Goal: Task Accomplishment & Management: Complete application form

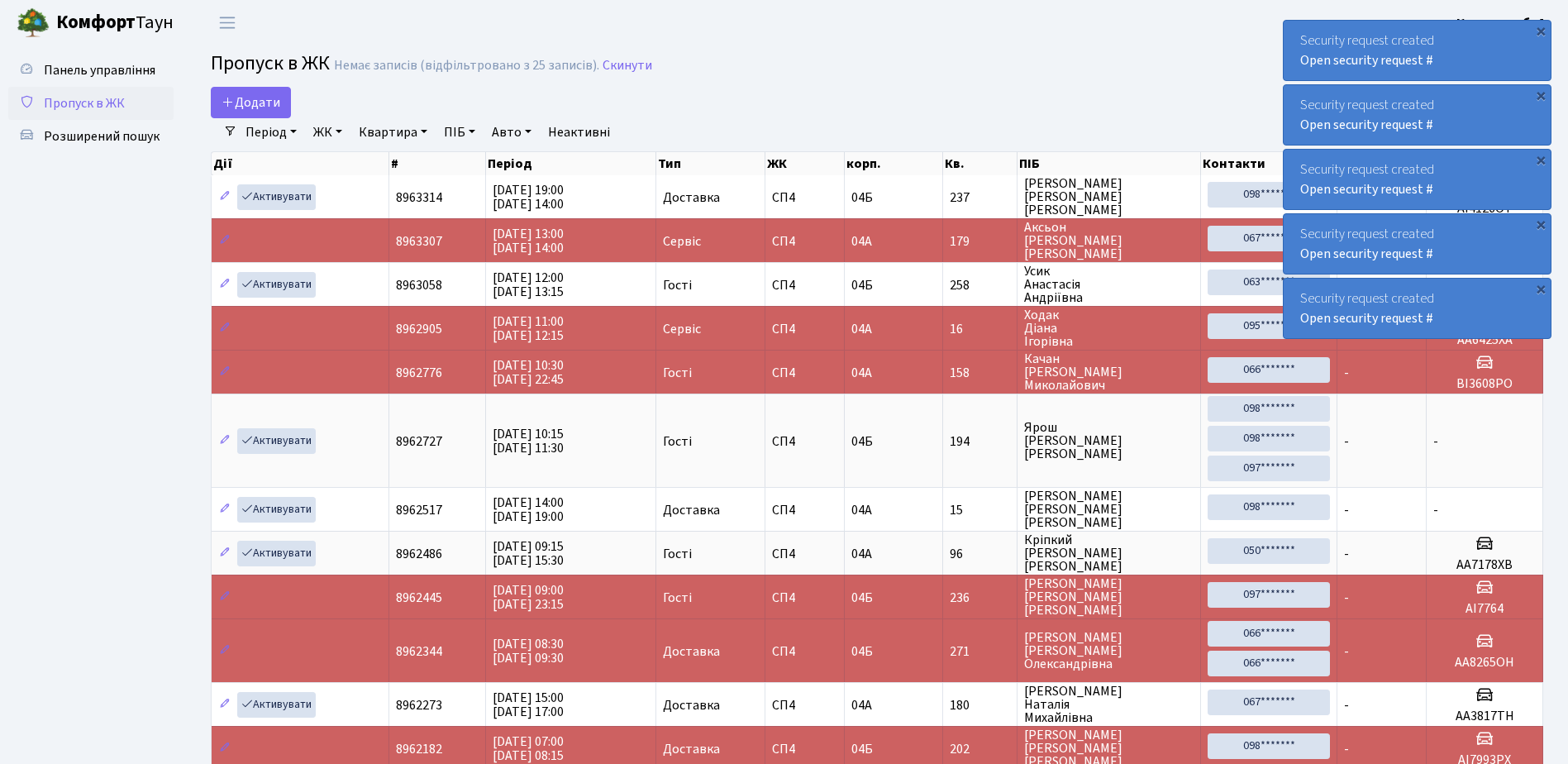
select select "25"
click at [1293, 35] on div "Security request created Open security request #" at bounding box center [1418, 50] width 267 height 60
click at [1295, 34] on div "Security request created Open security request #" at bounding box center [1418, 50] width 267 height 60
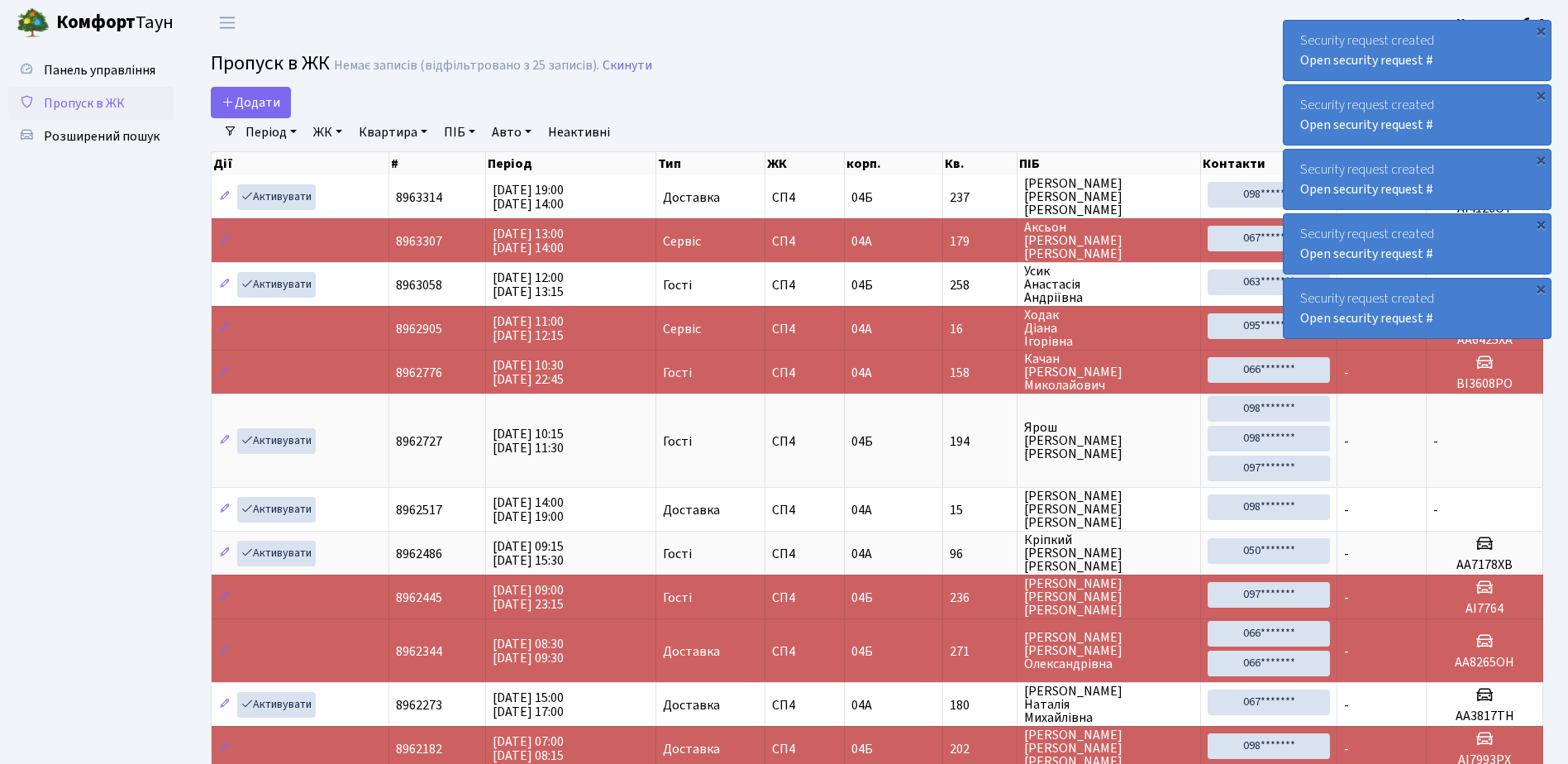
click at [1295, 34] on div "Security request created Open security request #" at bounding box center [1418, 50] width 267 height 60
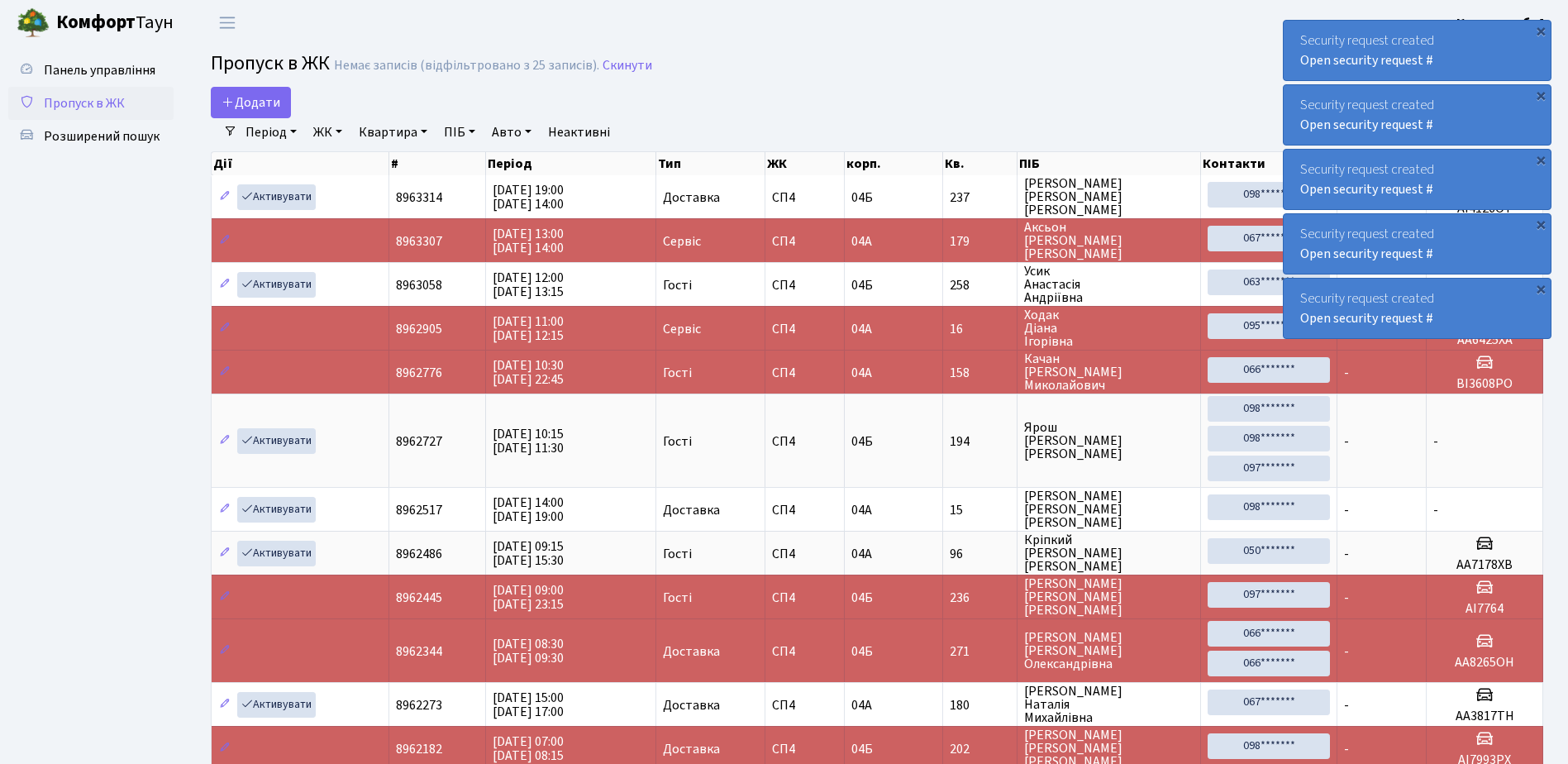
click at [1295, 34] on div "Security request created Open security request #" at bounding box center [1418, 50] width 267 height 60
click at [1295, 34] on div "Security request created Open security request # × Security request created Ope…" at bounding box center [1417, 180] width 268 height 326
click at [1295, 34] on div "Security request created Open security request #" at bounding box center [1418, 50] width 267 height 60
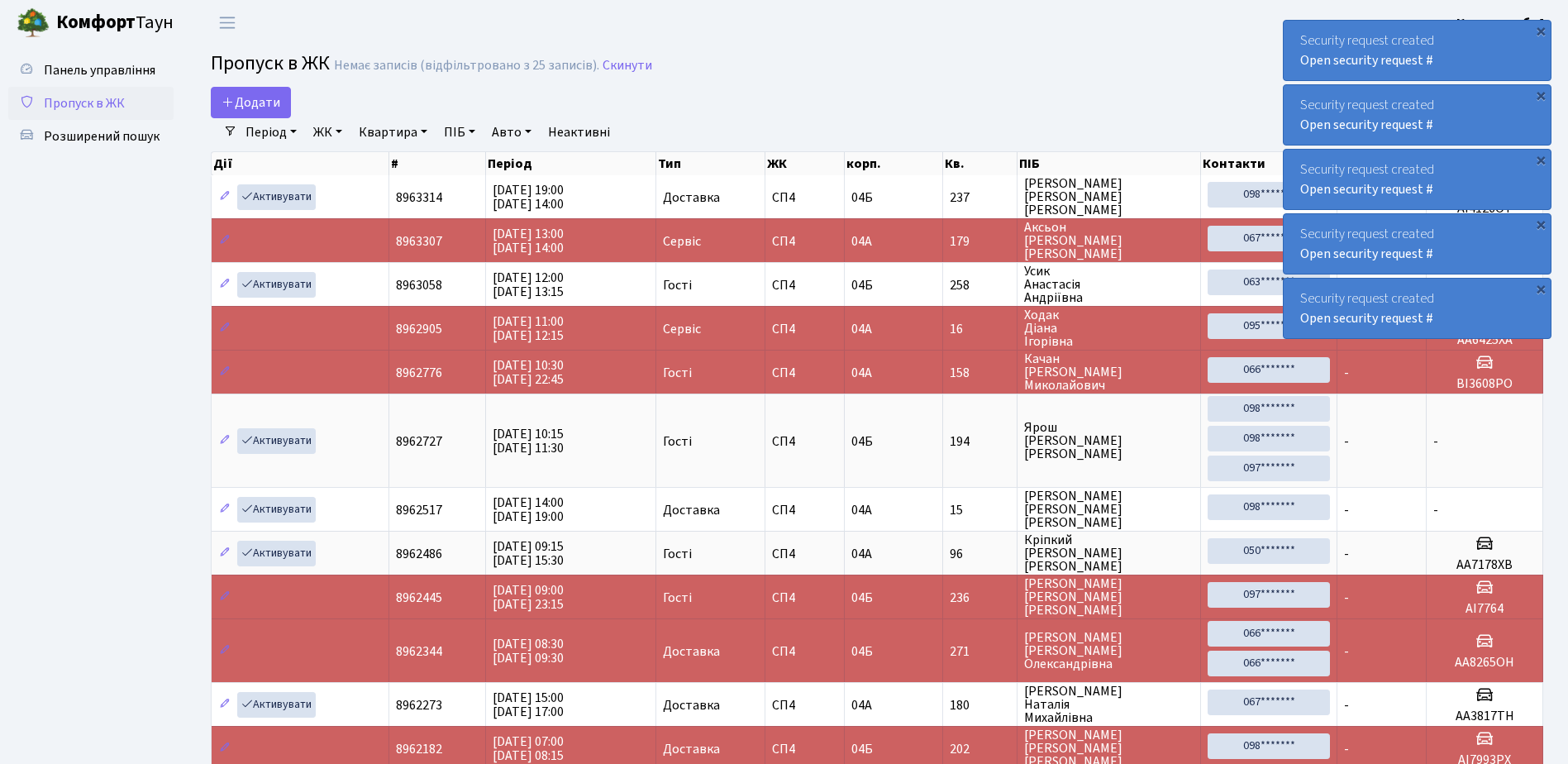
click at [1295, 34] on div "Security request created Open security request #" at bounding box center [1418, 50] width 267 height 60
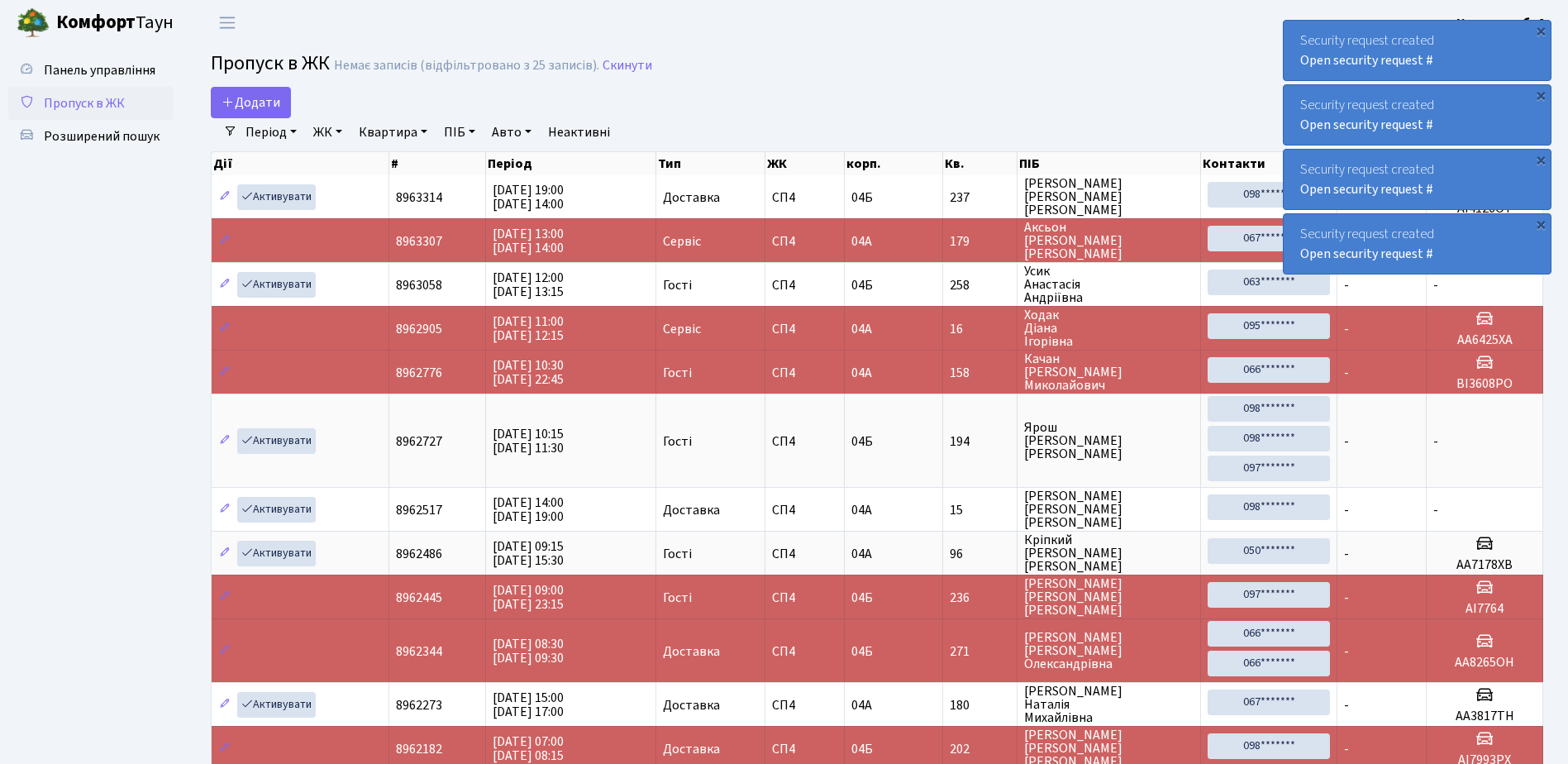
click at [1295, 34] on div "Security request created Open security request #" at bounding box center [1418, 50] width 267 height 60
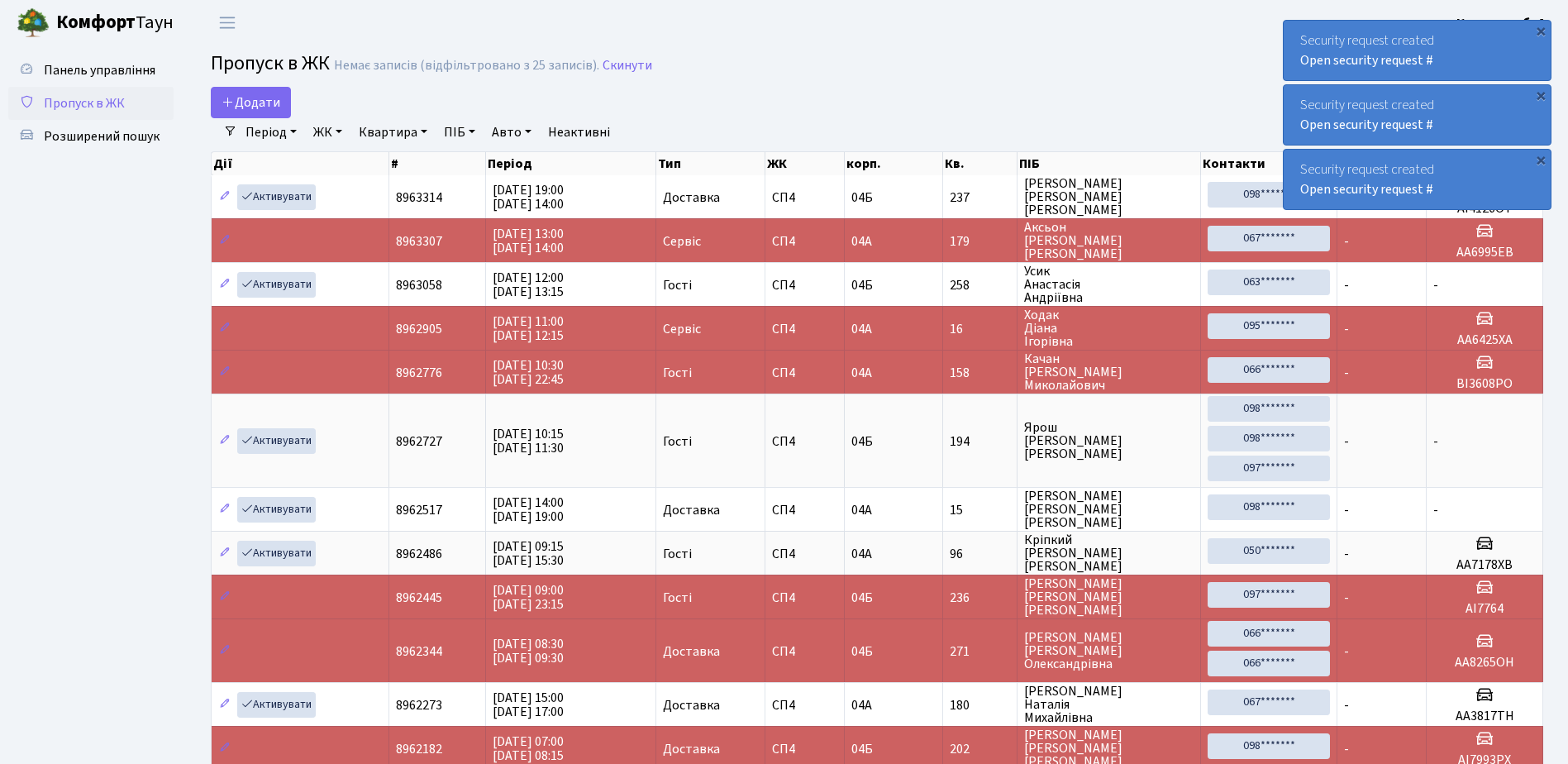
click at [1295, 34] on div "Security request created Open security request #" at bounding box center [1418, 50] width 267 height 60
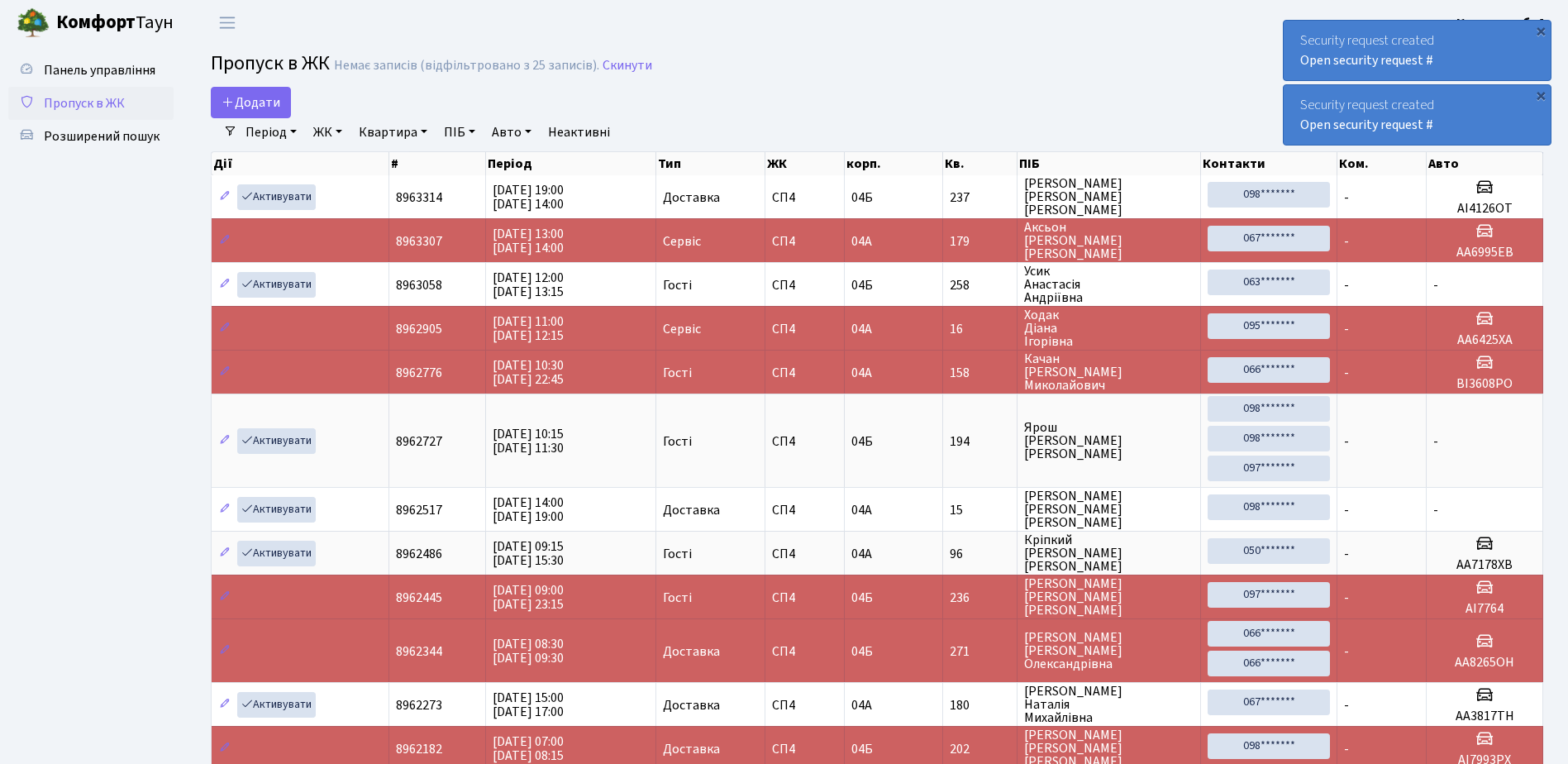
click at [1295, 34] on div "Security request created Open security request #" at bounding box center [1418, 50] width 267 height 60
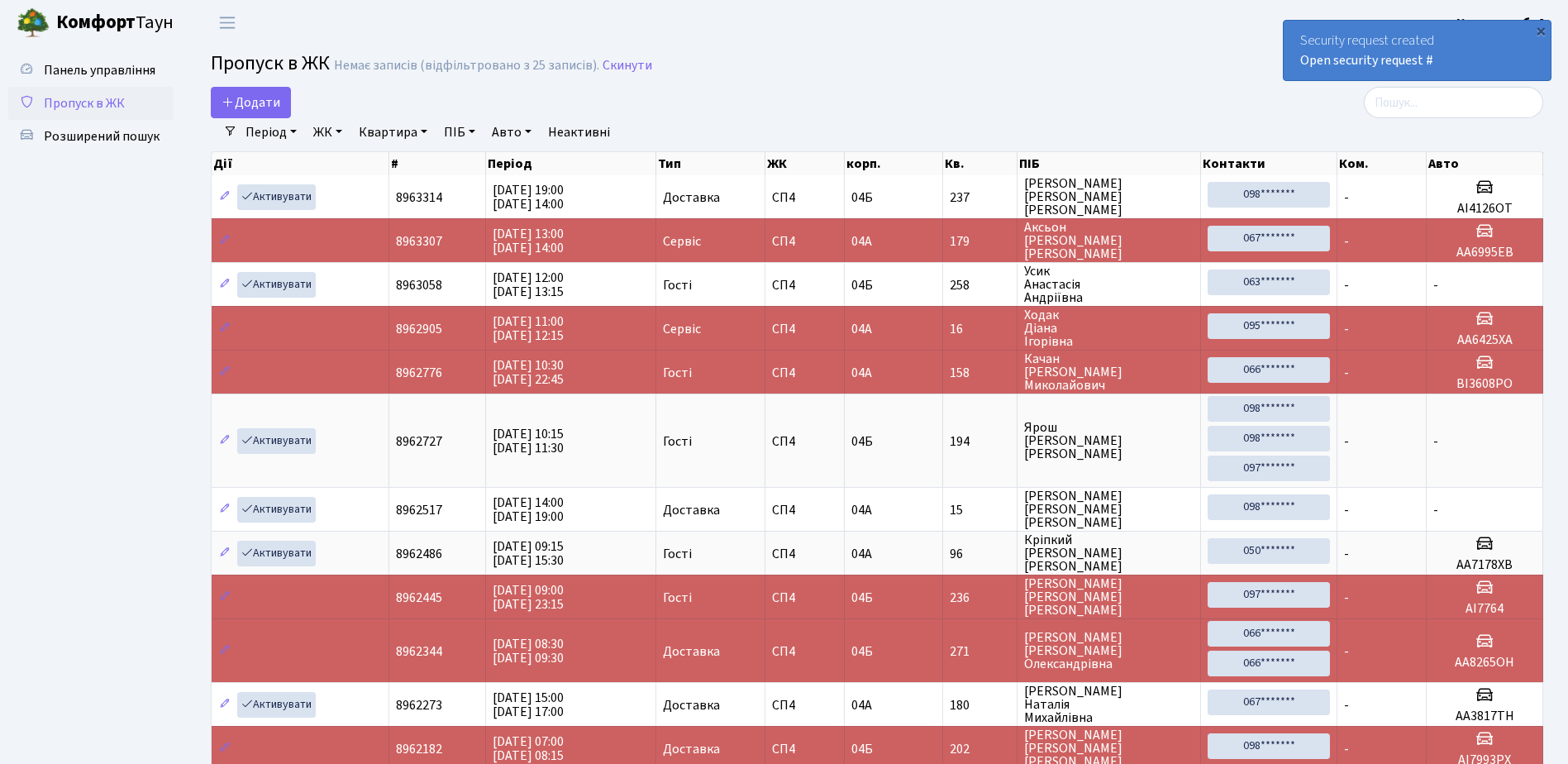
click at [1301, 30] on div "Security request created Open security request #" at bounding box center [1418, 50] width 267 height 60
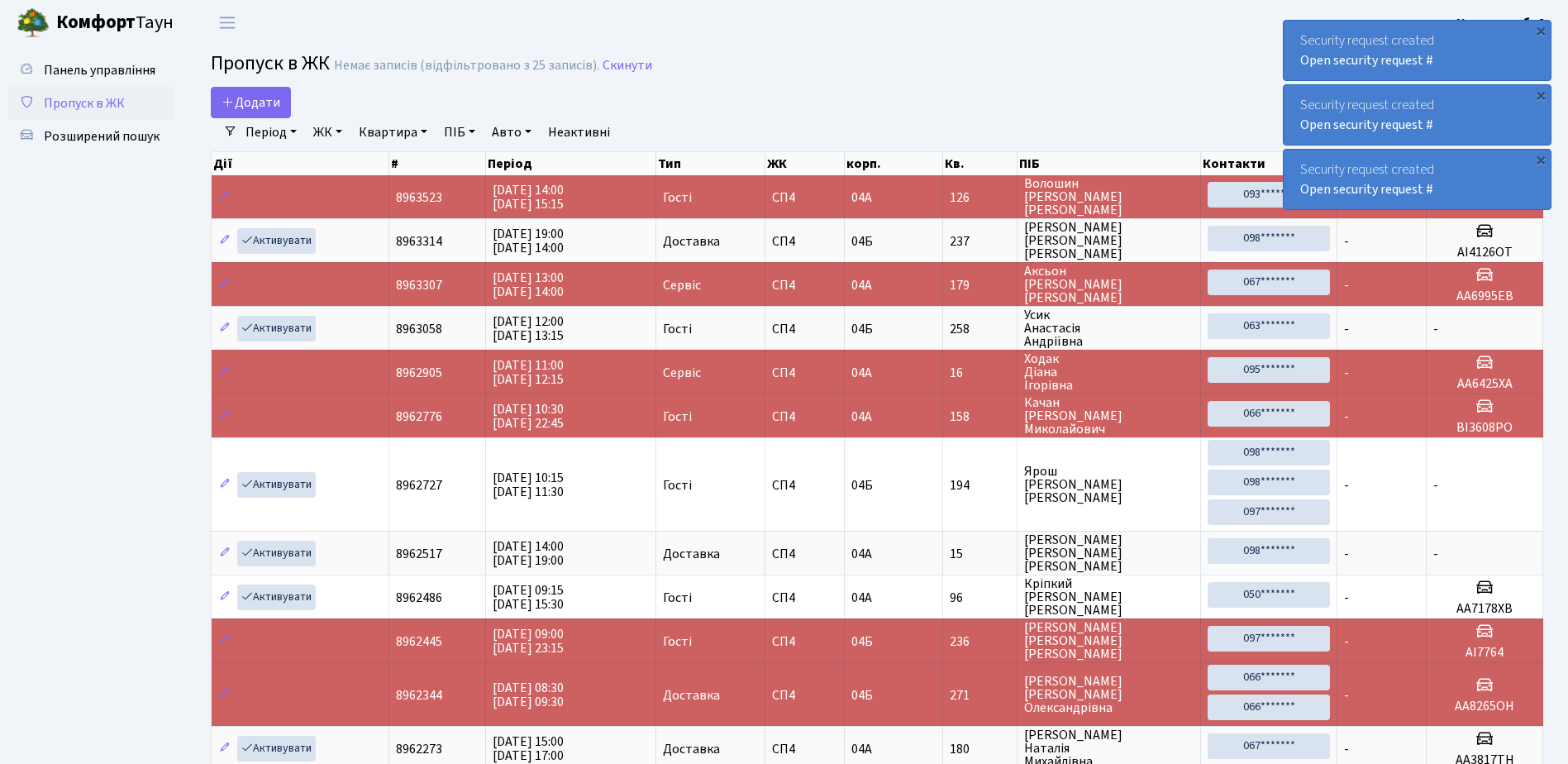
click at [1295, 33] on div "Security request created Open security request #" at bounding box center [1418, 50] width 267 height 60
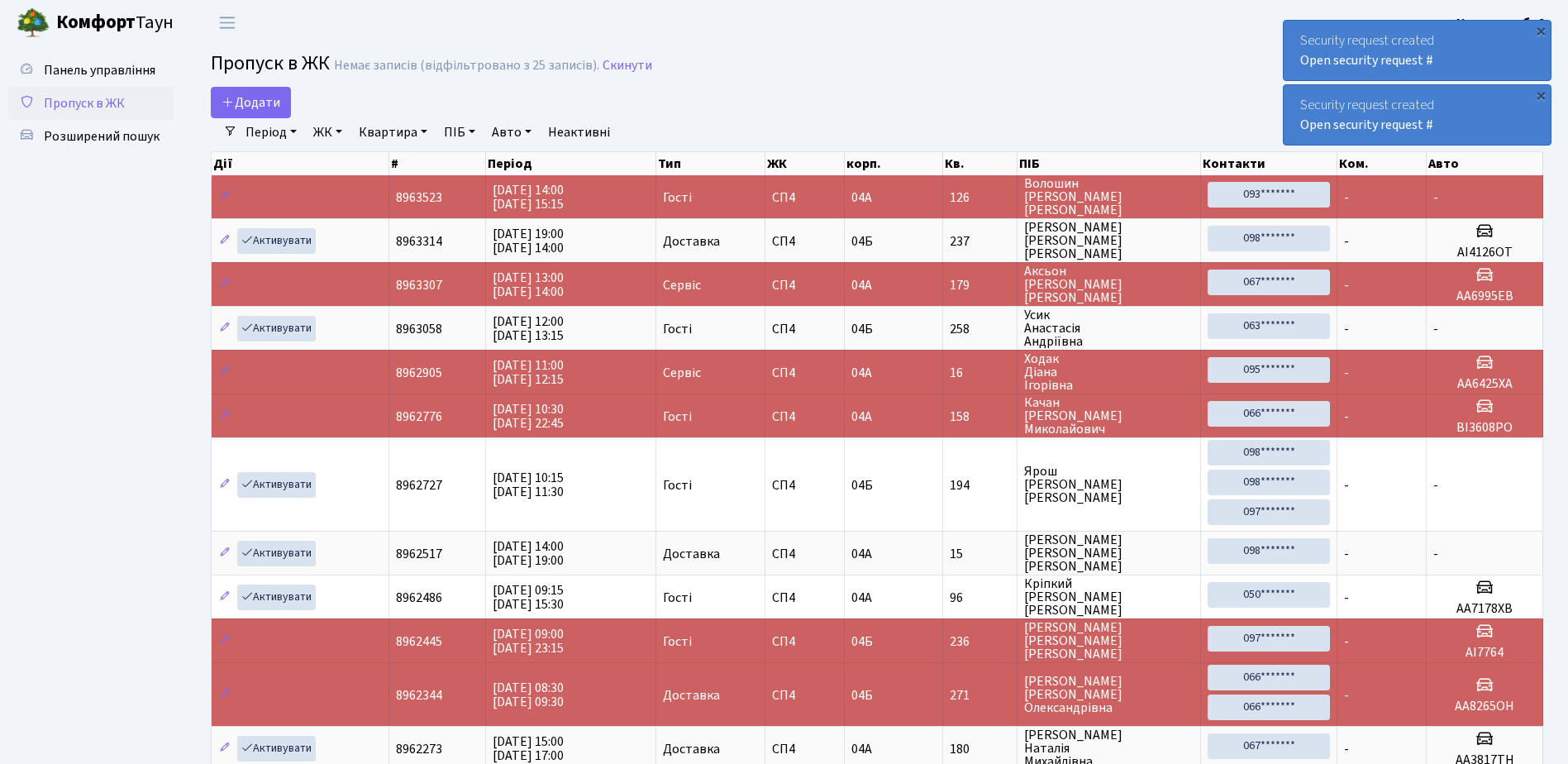
click at [1295, 33] on div "Security request created Open security request #" at bounding box center [1418, 50] width 267 height 60
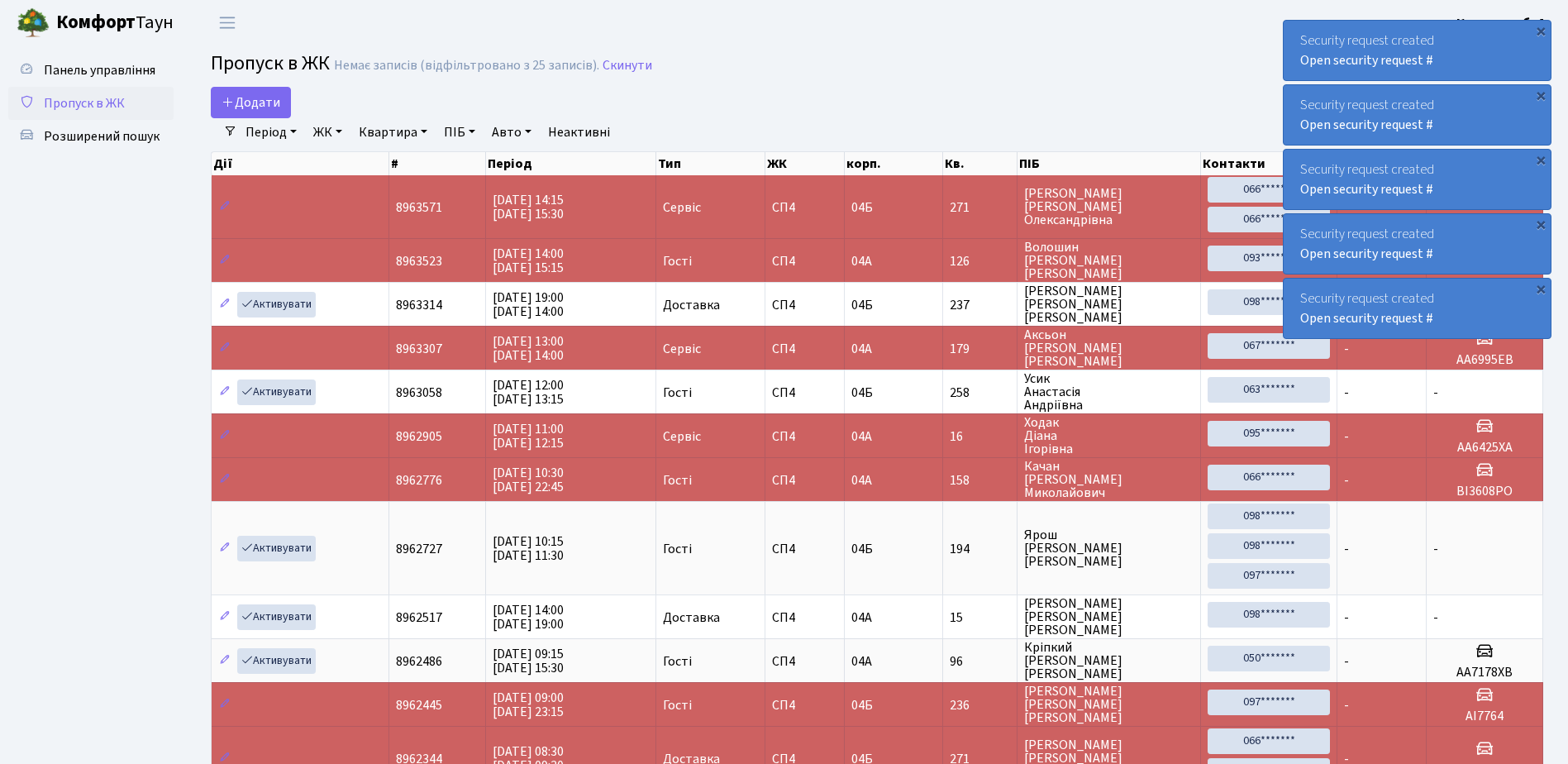
click at [1297, 35] on div "Security request created Open security request #" at bounding box center [1418, 50] width 267 height 60
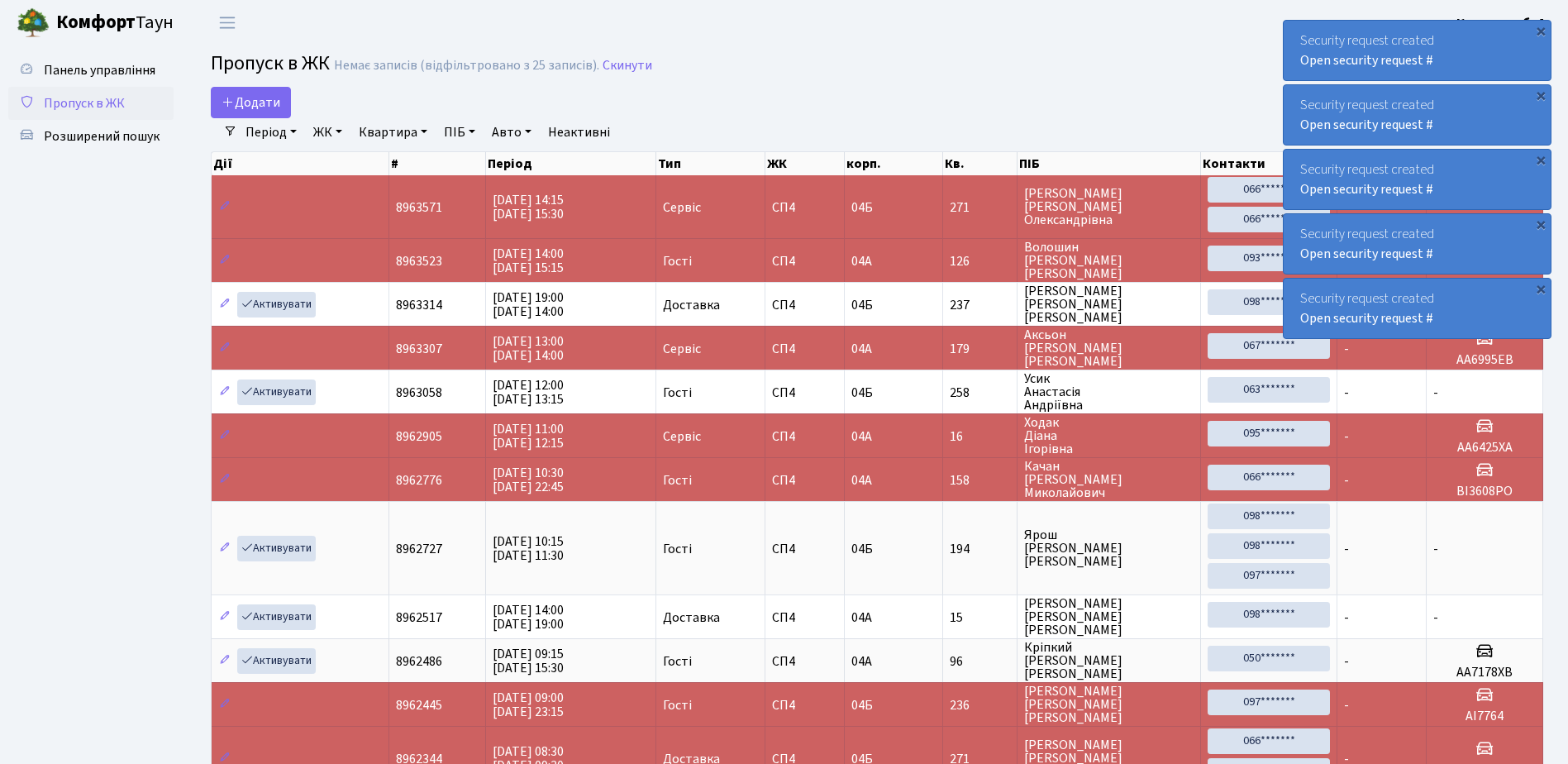
click at [1296, 34] on div "Security request created Open security request #" at bounding box center [1418, 50] width 267 height 60
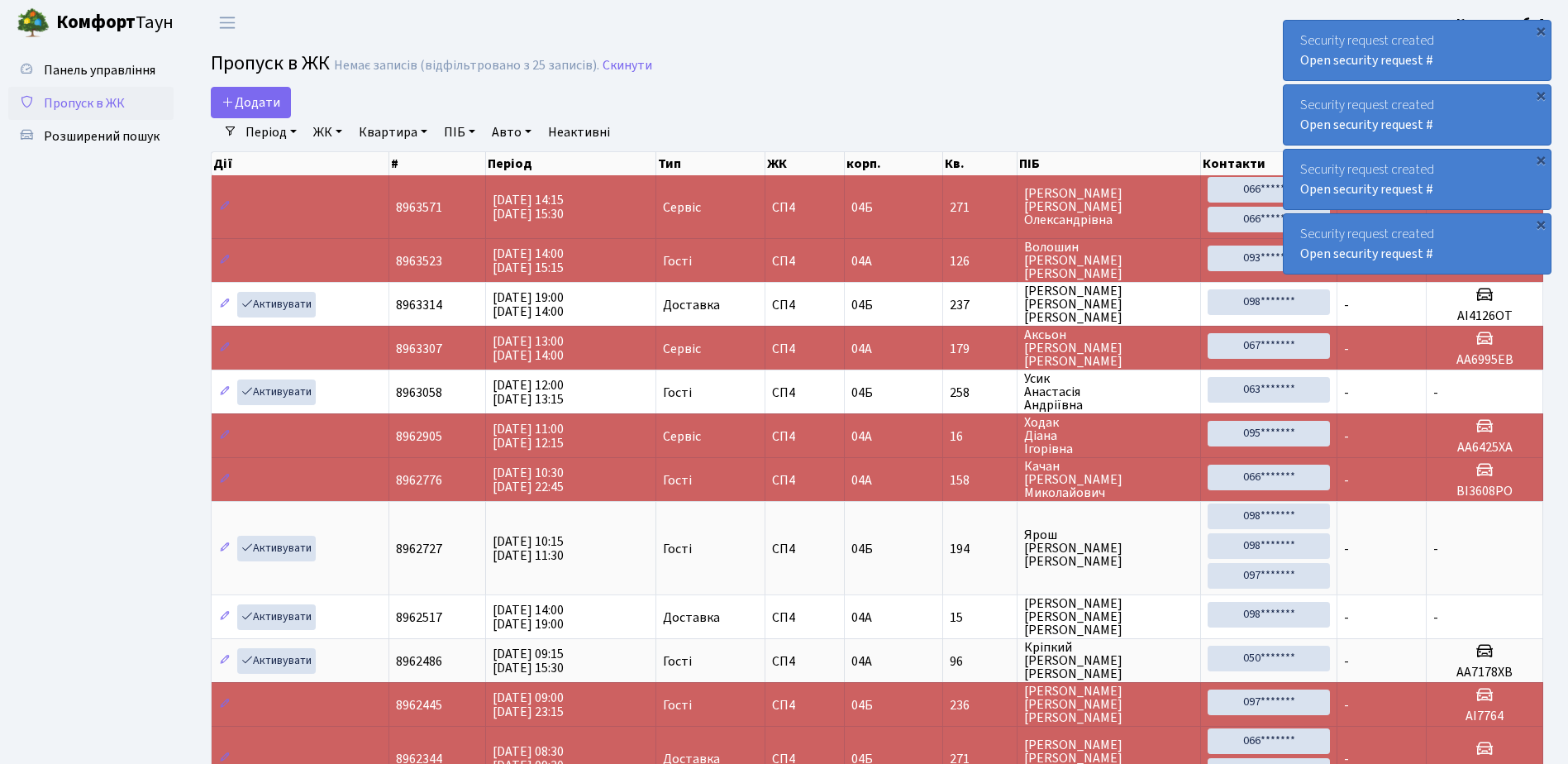
click at [1296, 34] on div "Security request created Open security request #" at bounding box center [1418, 50] width 267 height 60
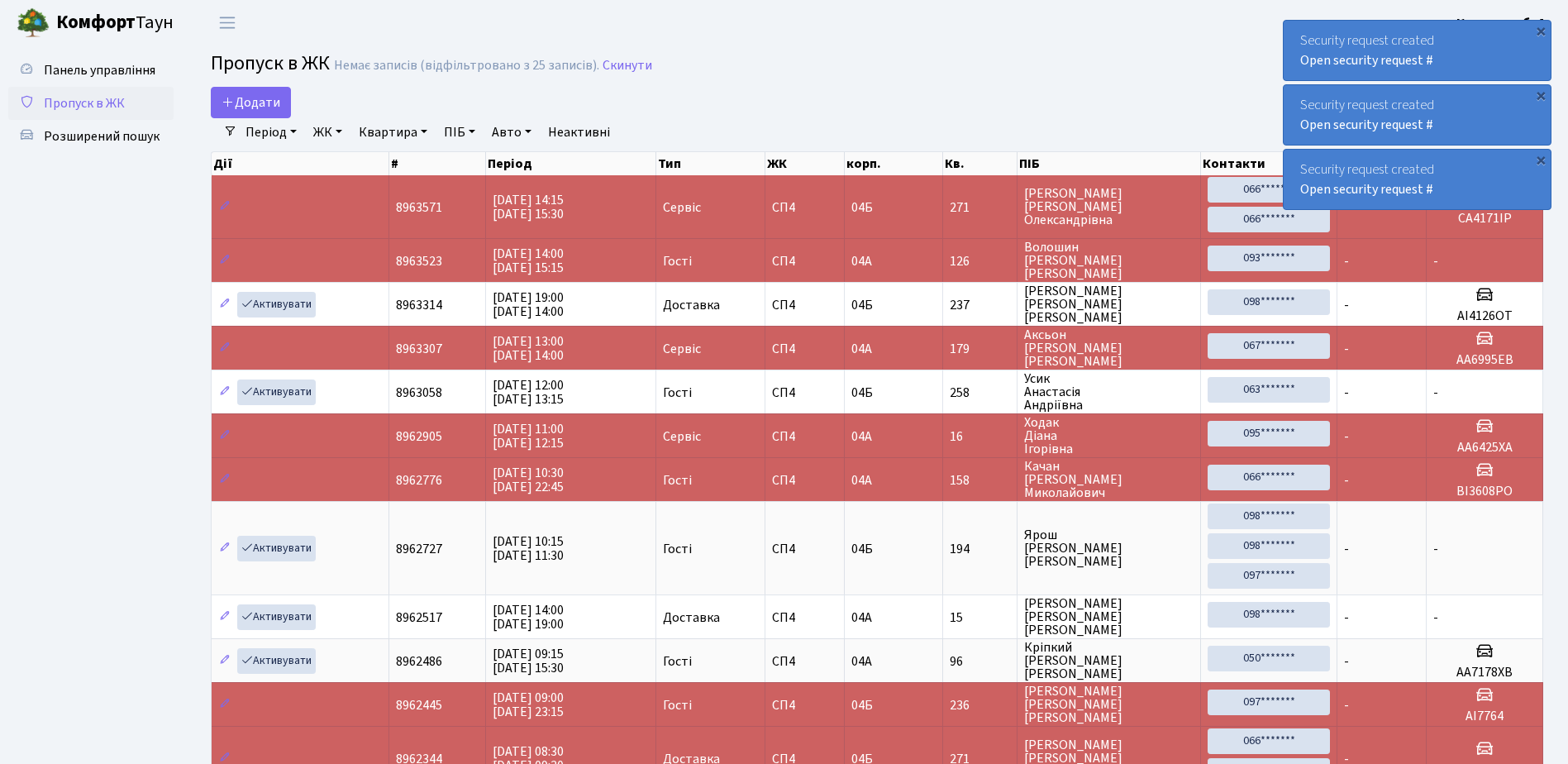
click at [1296, 34] on div "Security request created Open security request #" at bounding box center [1418, 50] width 267 height 60
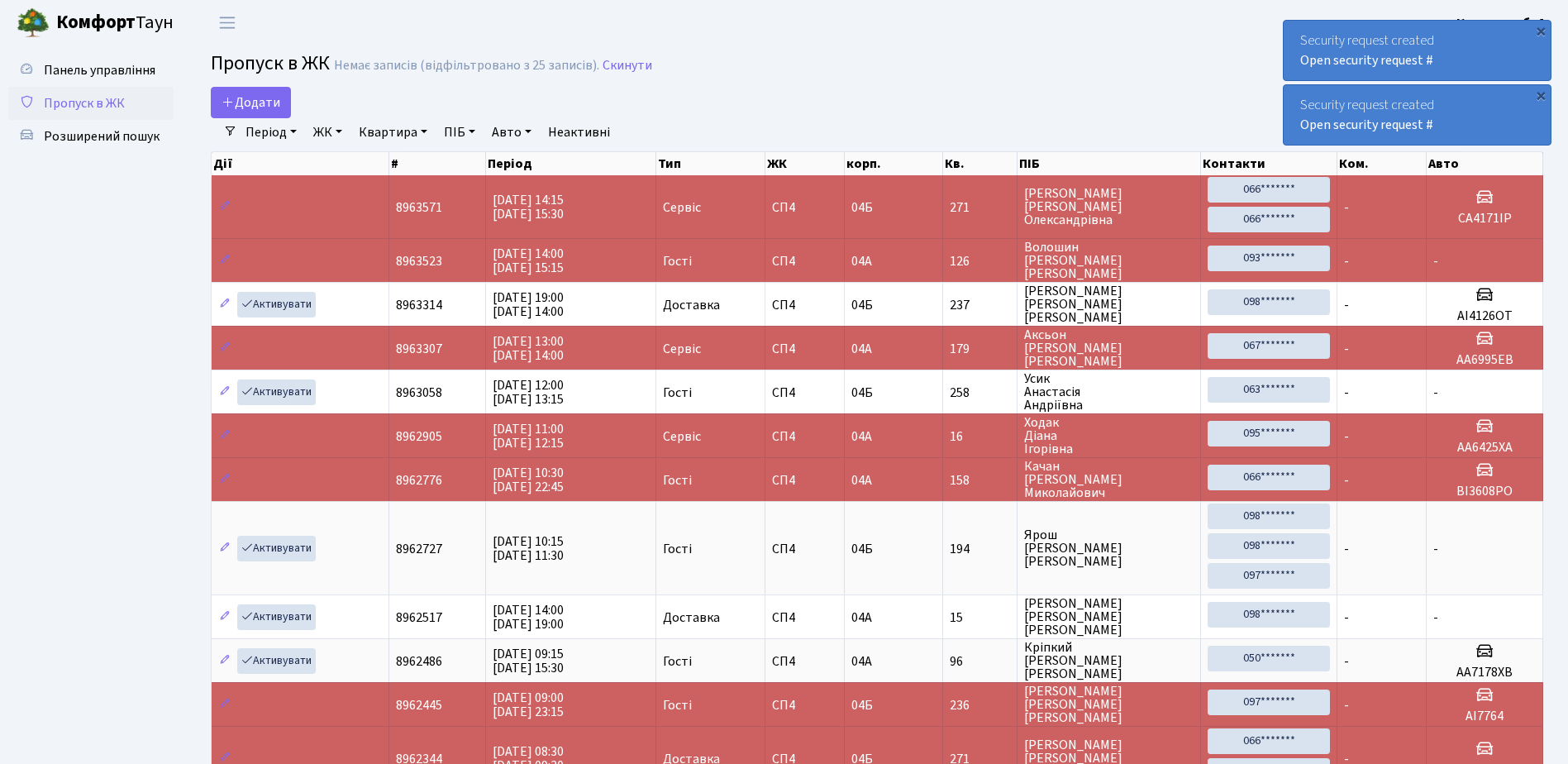
click at [1296, 34] on div "Security request created Open security request #" at bounding box center [1418, 50] width 267 height 60
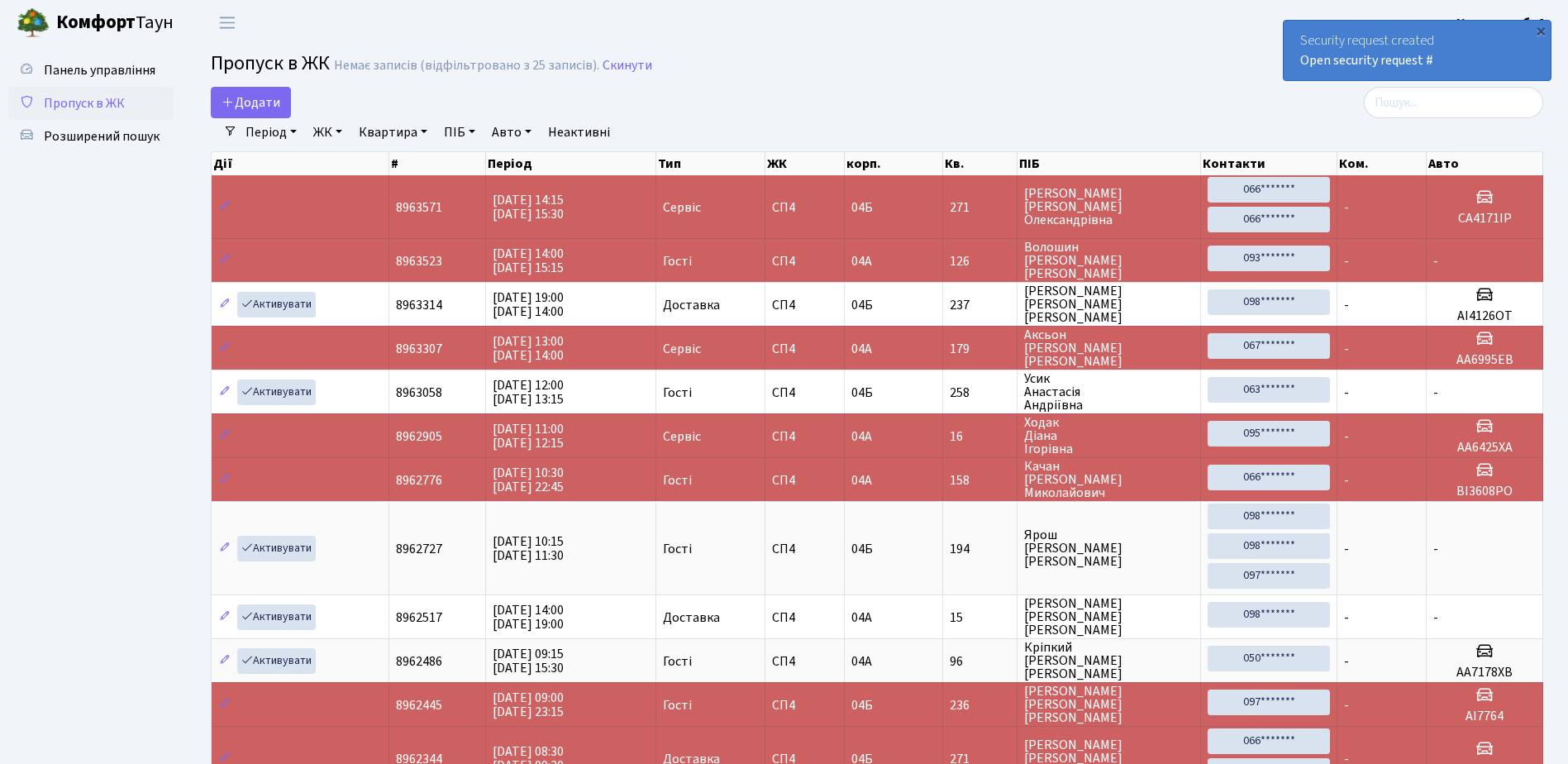
click at [1296, 34] on div "Security request created Open security request #" at bounding box center [1418, 50] width 267 height 60
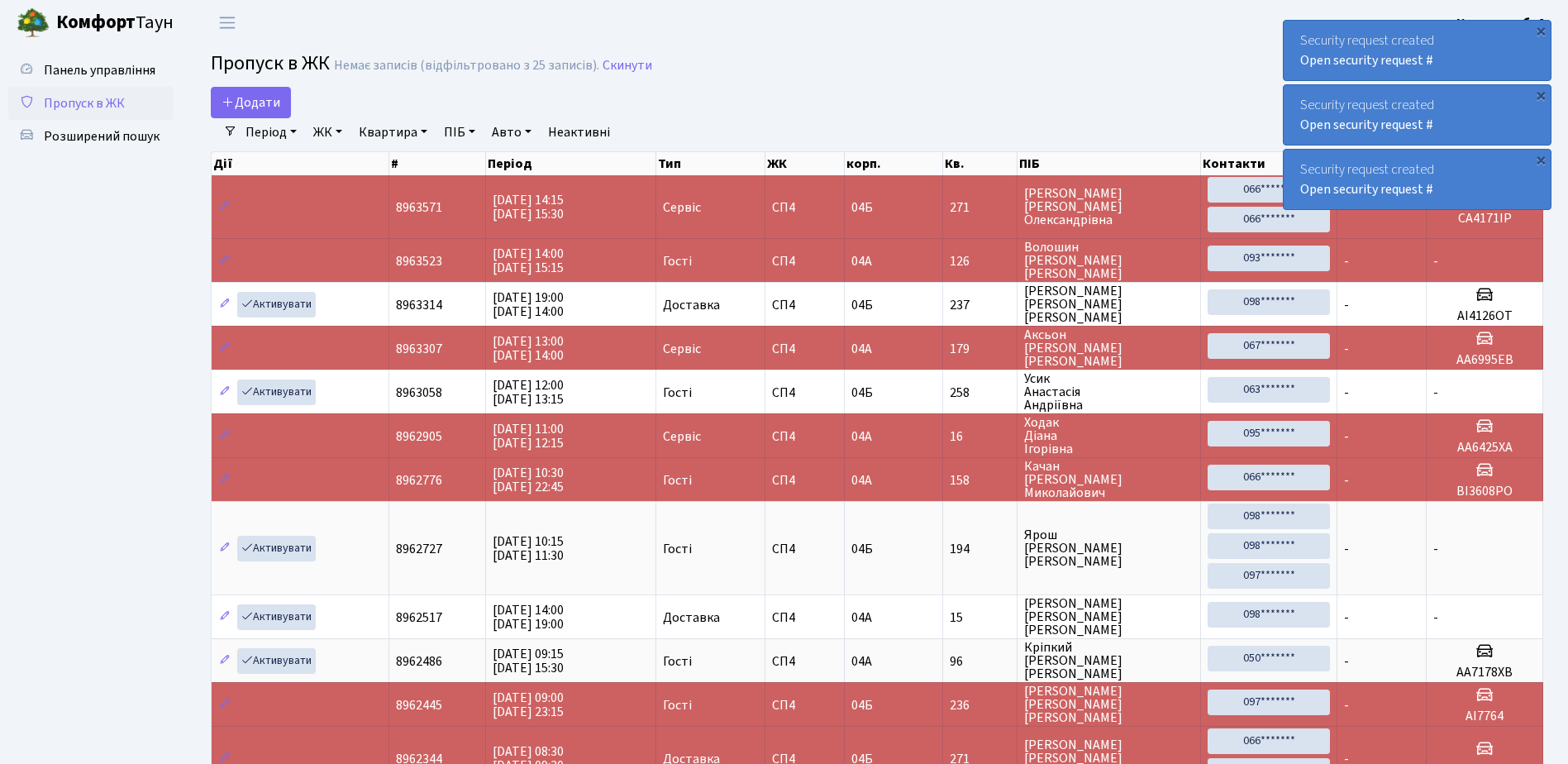
click at [1294, 25] on div "Security request created Open security request #" at bounding box center [1418, 50] width 267 height 60
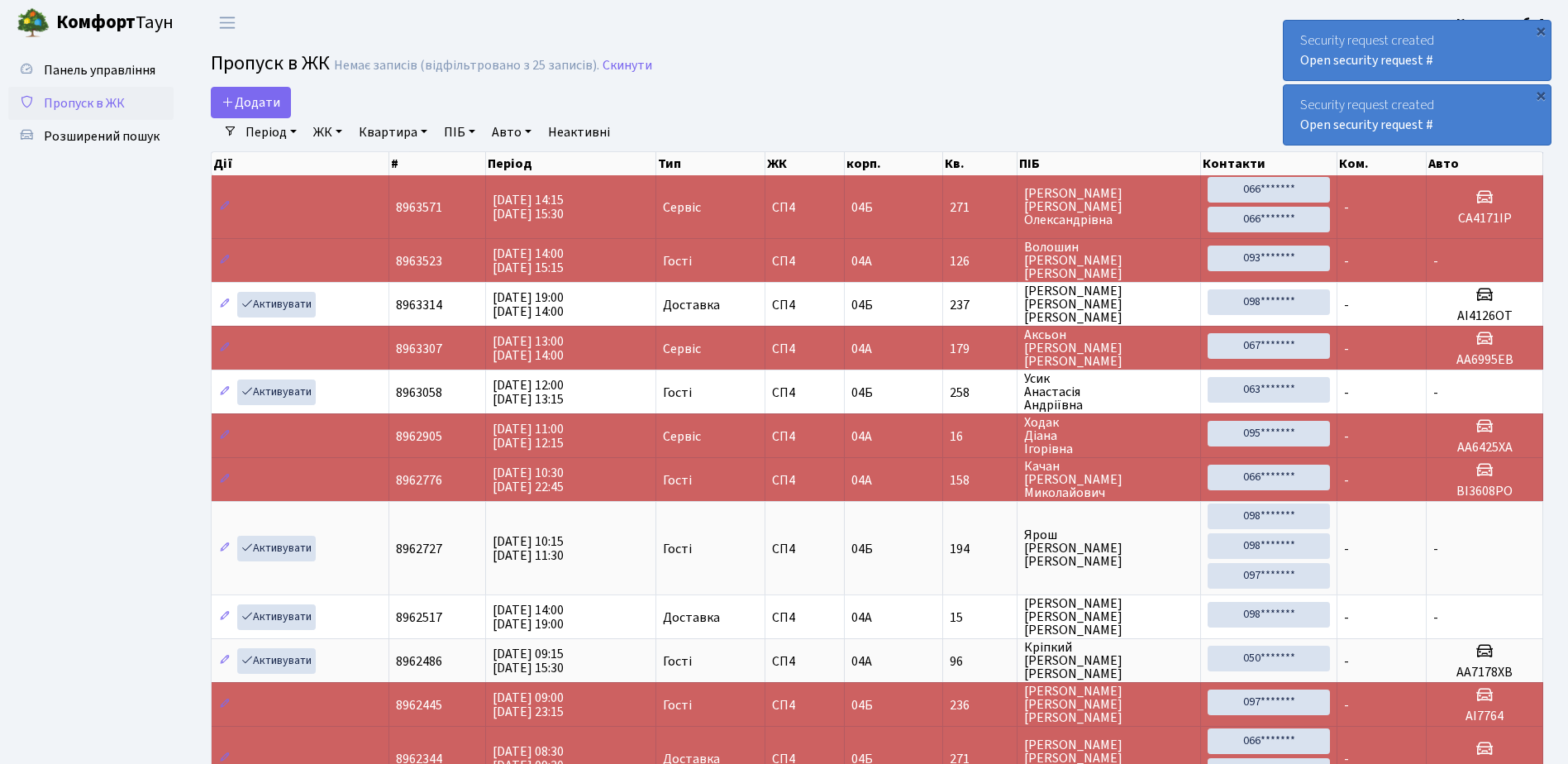
click at [1303, 35] on div "Security request created Open security request #" at bounding box center [1418, 50] width 267 height 60
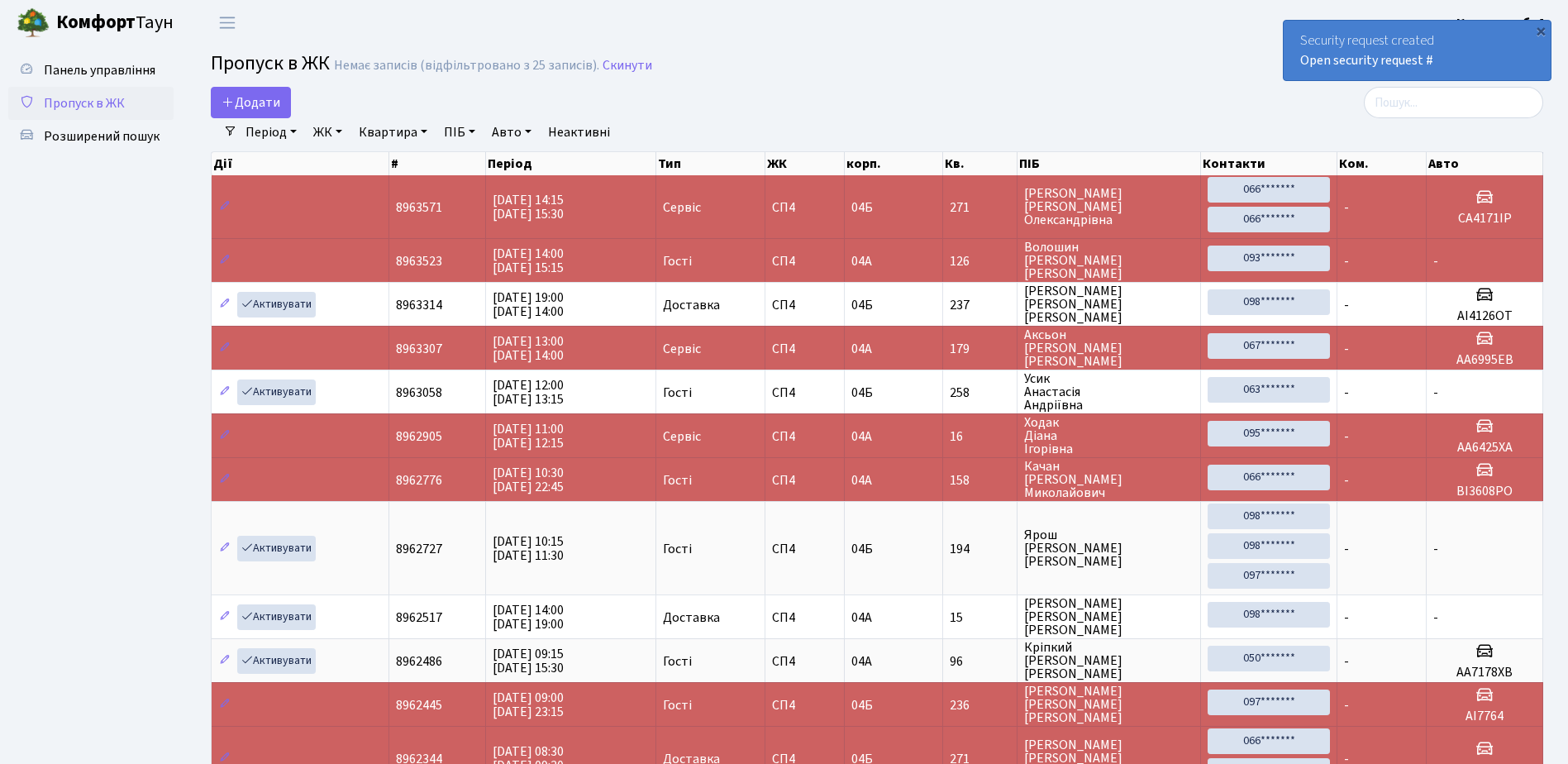
click at [1303, 35] on div "Security request created Open security request #" at bounding box center [1418, 50] width 267 height 60
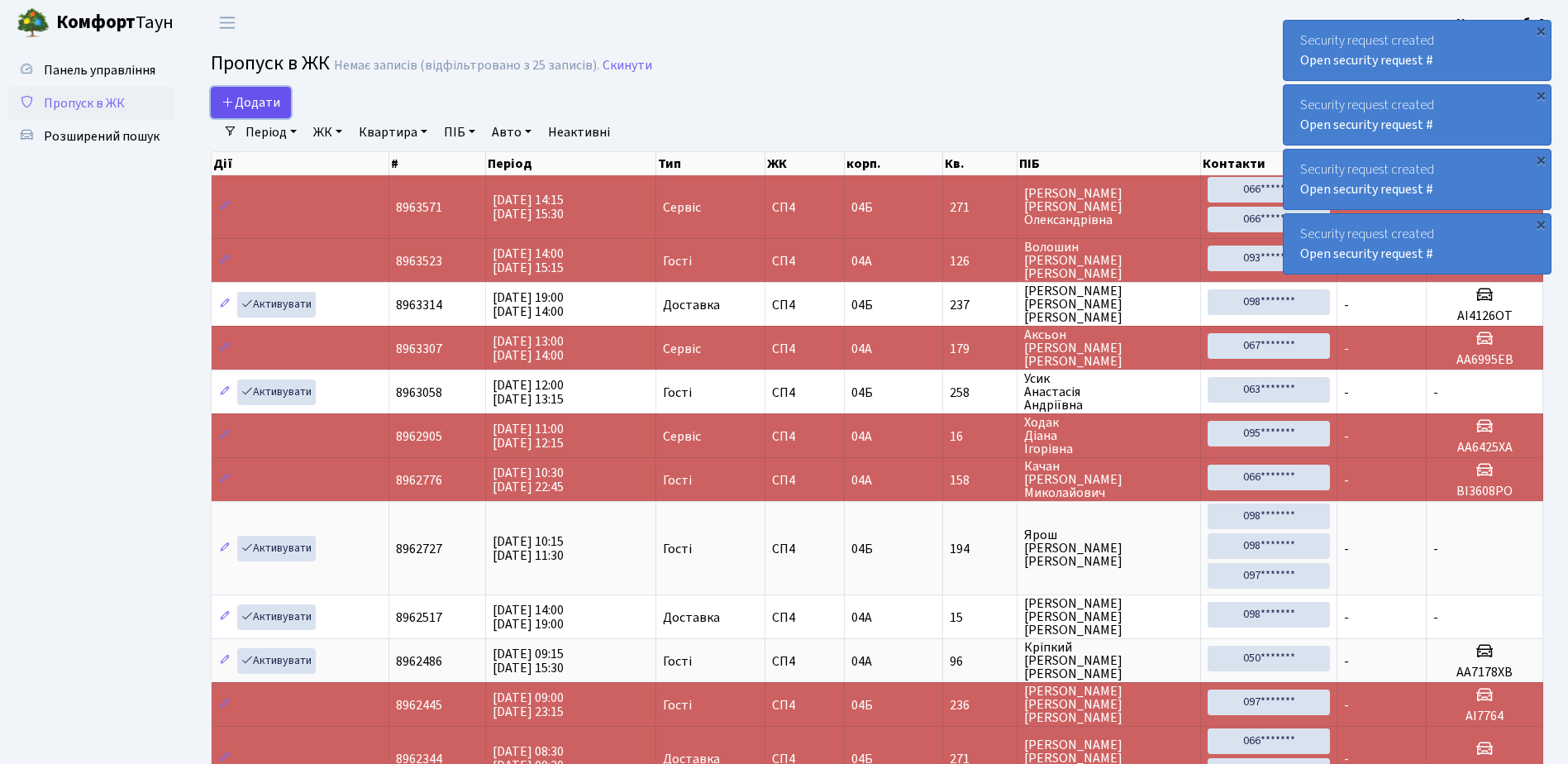
click at [254, 98] on span "Додати" at bounding box center [251, 103] width 59 height 18
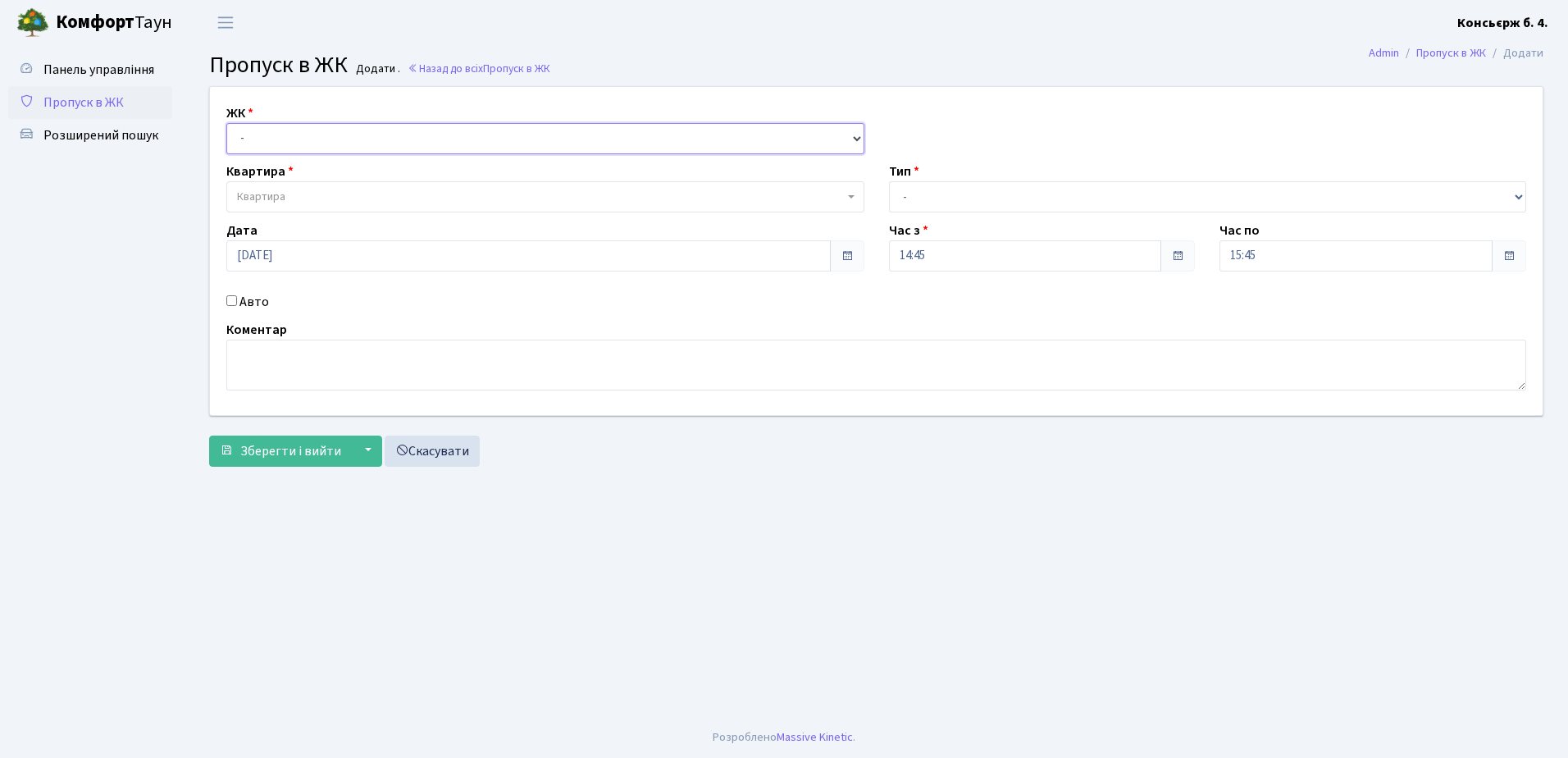
click at [317, 137] on select "- СП4, Столичне шосе, 5" at bounding box center [545, 138] width 638 height 31
select select "325"
click at [226, 123] on select "- СП4, Столичне шосе, 5" at bounding box center [545, 138] width 638 height 31
select select
click at [326, 190] on span "Квартира" at bounding box center [541, 197] width 607 height 16
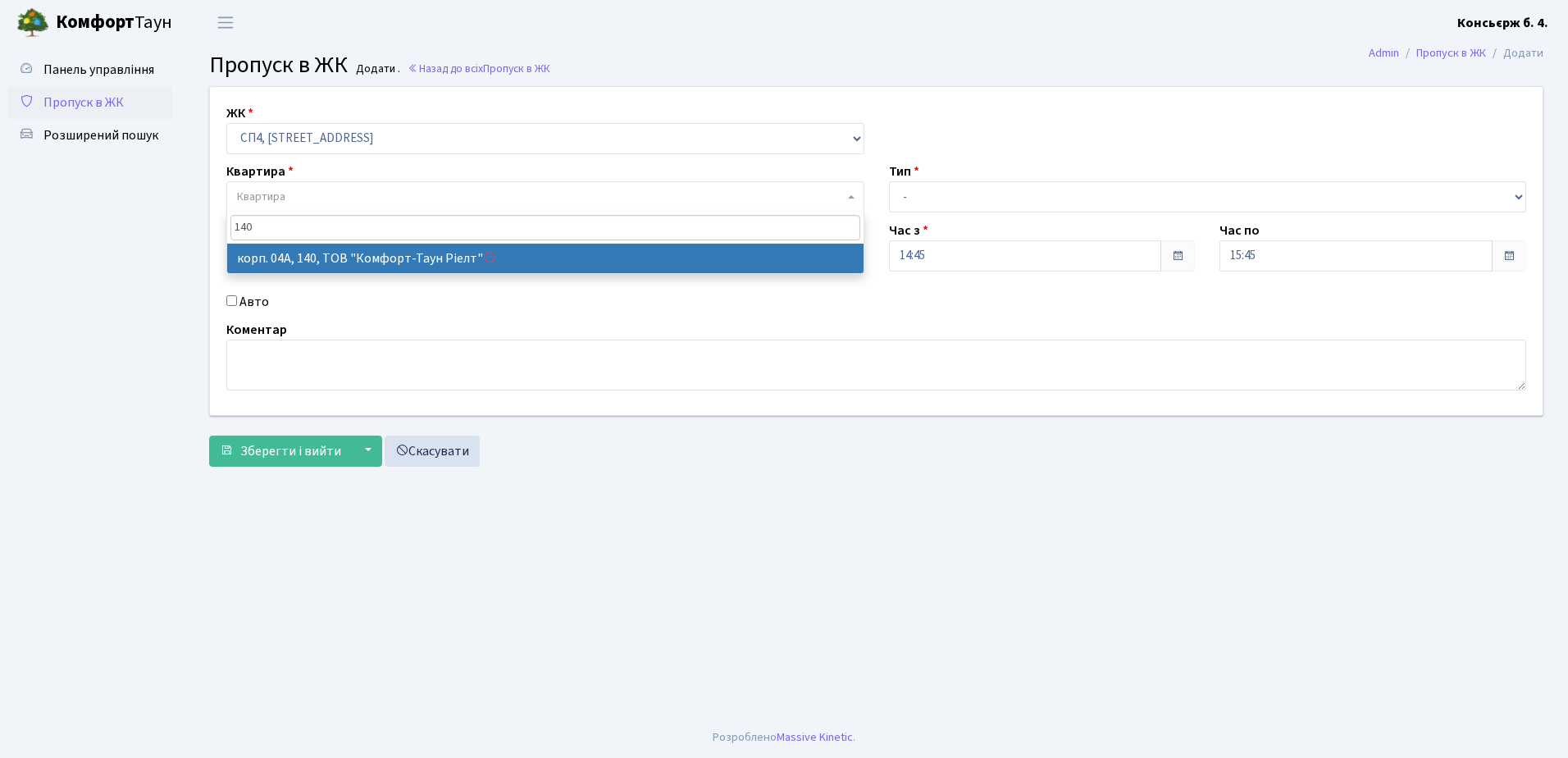
type input "140"
select select "21168"
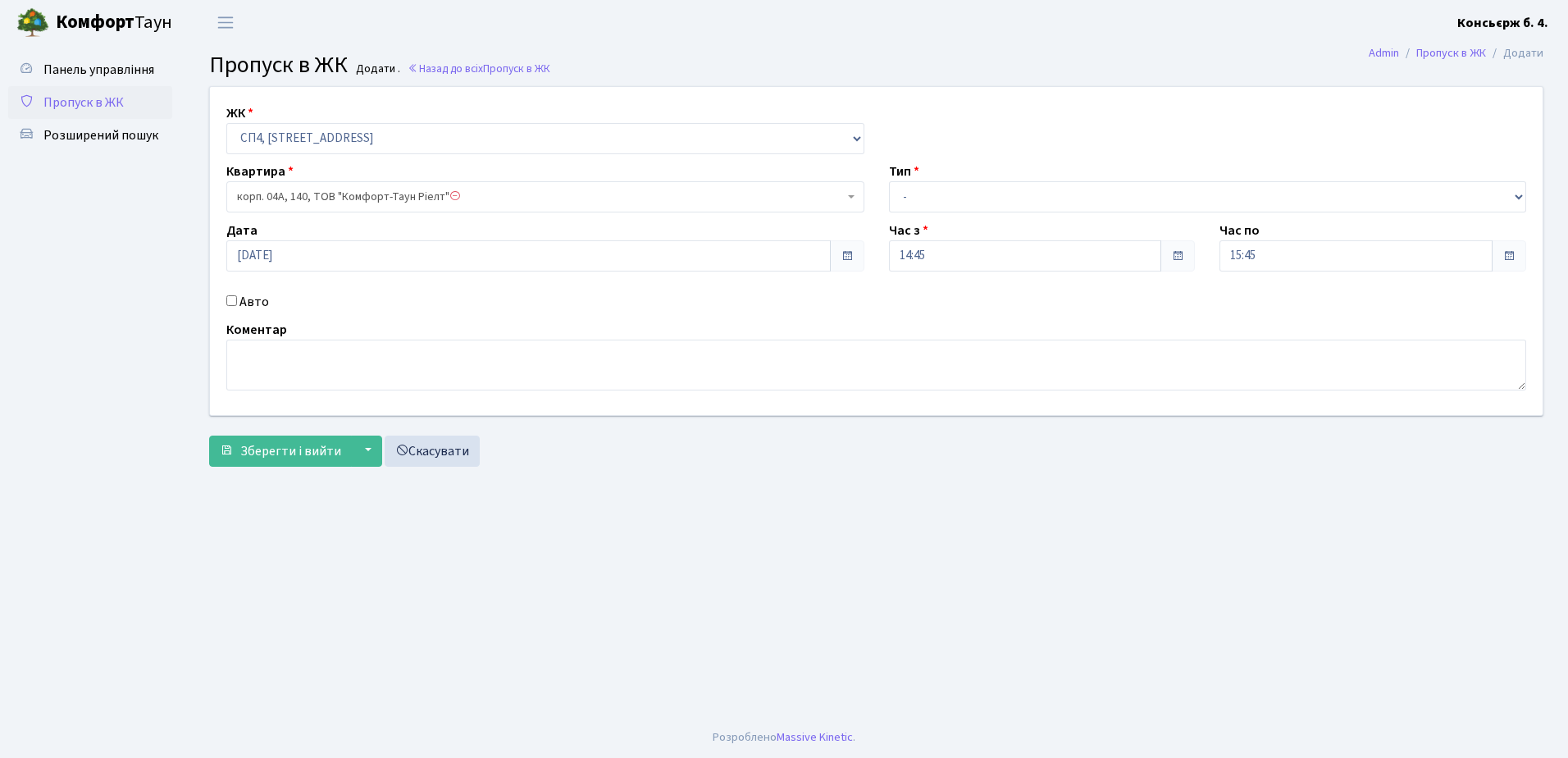
click at [232, 296] on input "Авто" at bounding box center [232, 301] width 11 height 11
checkbox input "true"
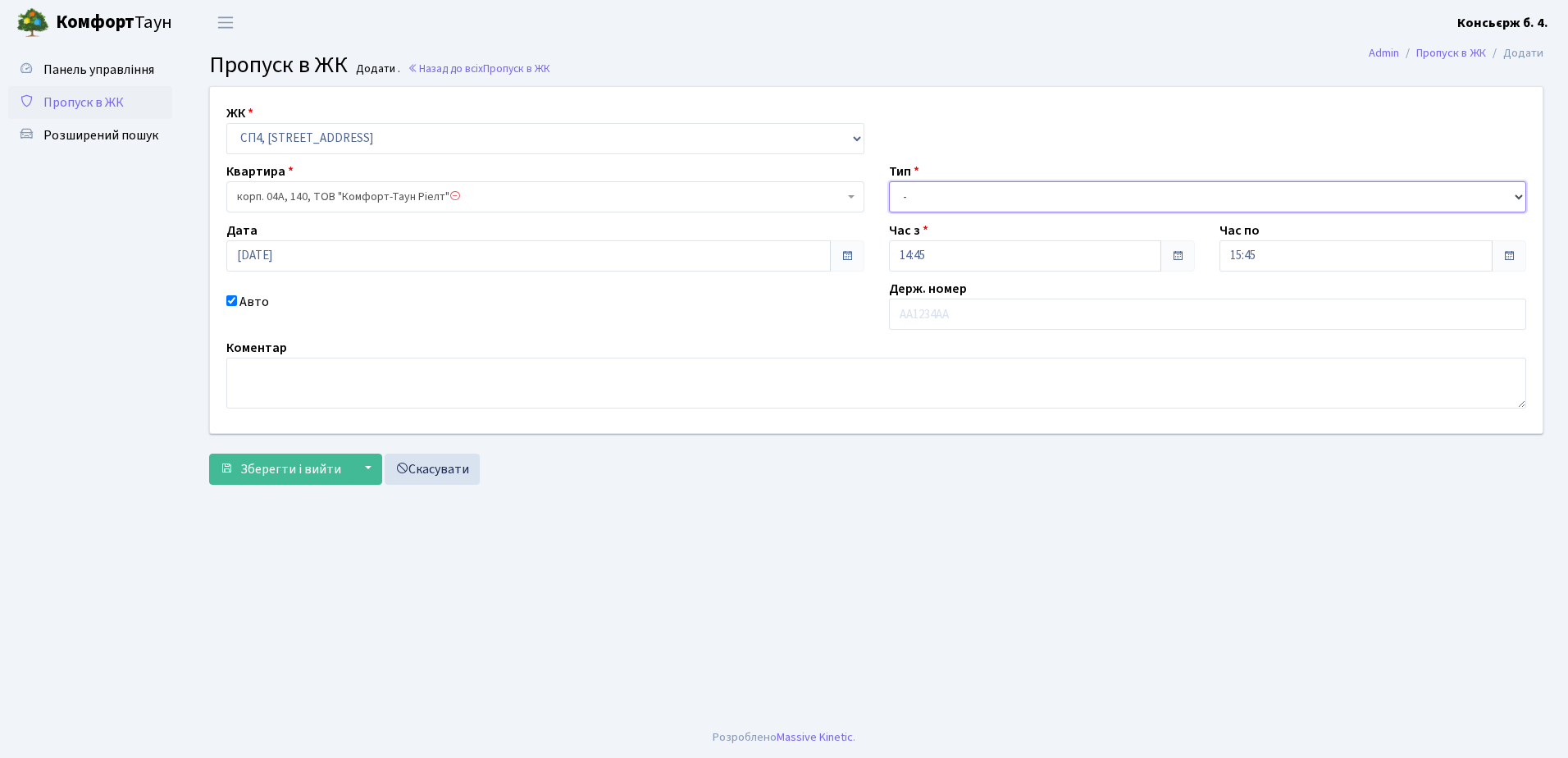
click at [1033, 195] on select "- Доставка Таксі Гості Сервіс" at bounding box center [1208, 197] width 638 height 31
select select "1"
click at [889, 182] on select "- Доставка Таксі Гості Сервіс" at bounding box center [1208, 197] width 638 height 31
click at [974, 311] on input "text" at bounding box center [1208, 314] width 638 height 31
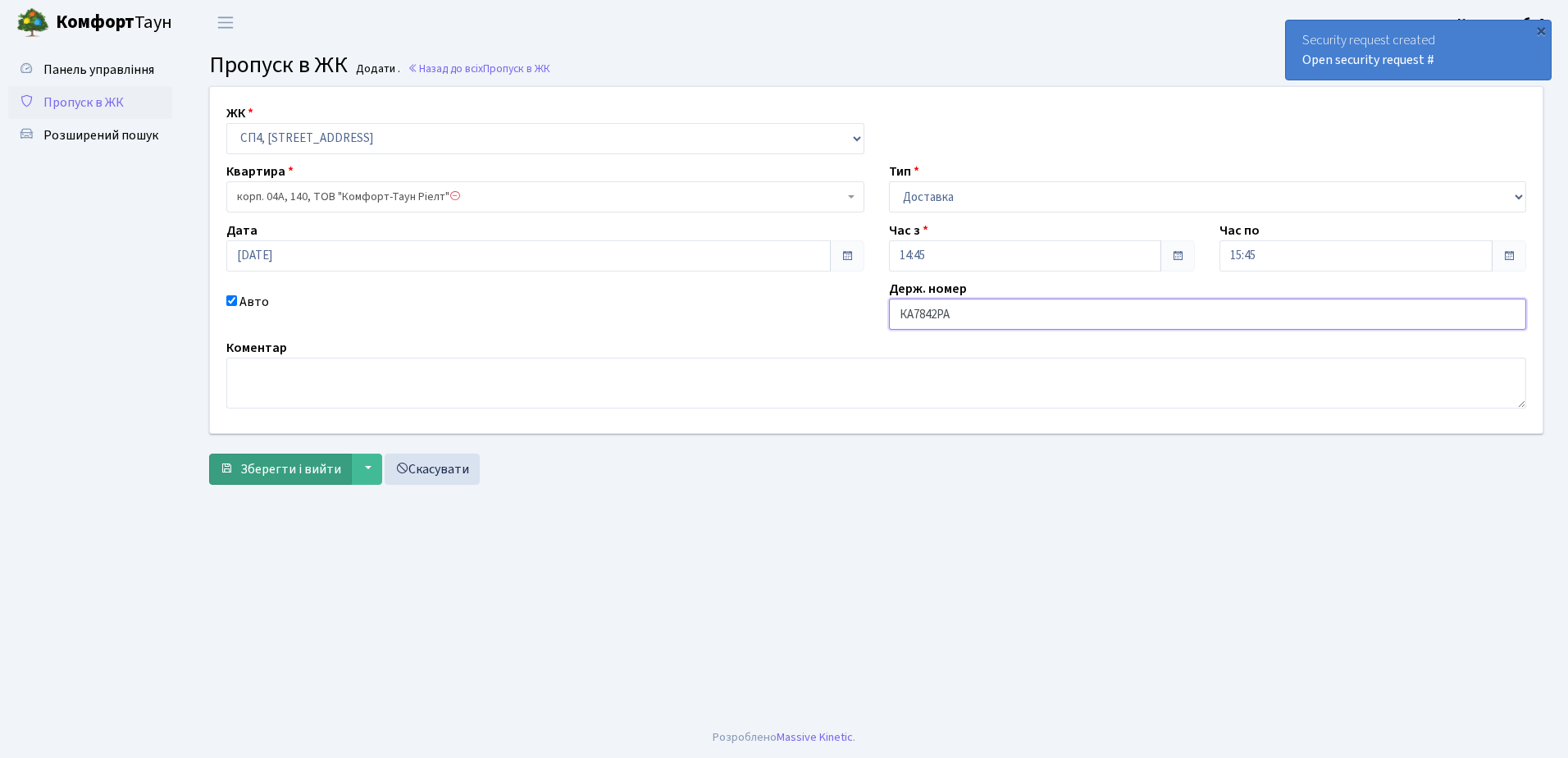
type input "КА7842РА"
click at [258, 464] on span "Зберегти і вийти" at bounding box center [290, 469] width 101 height 18
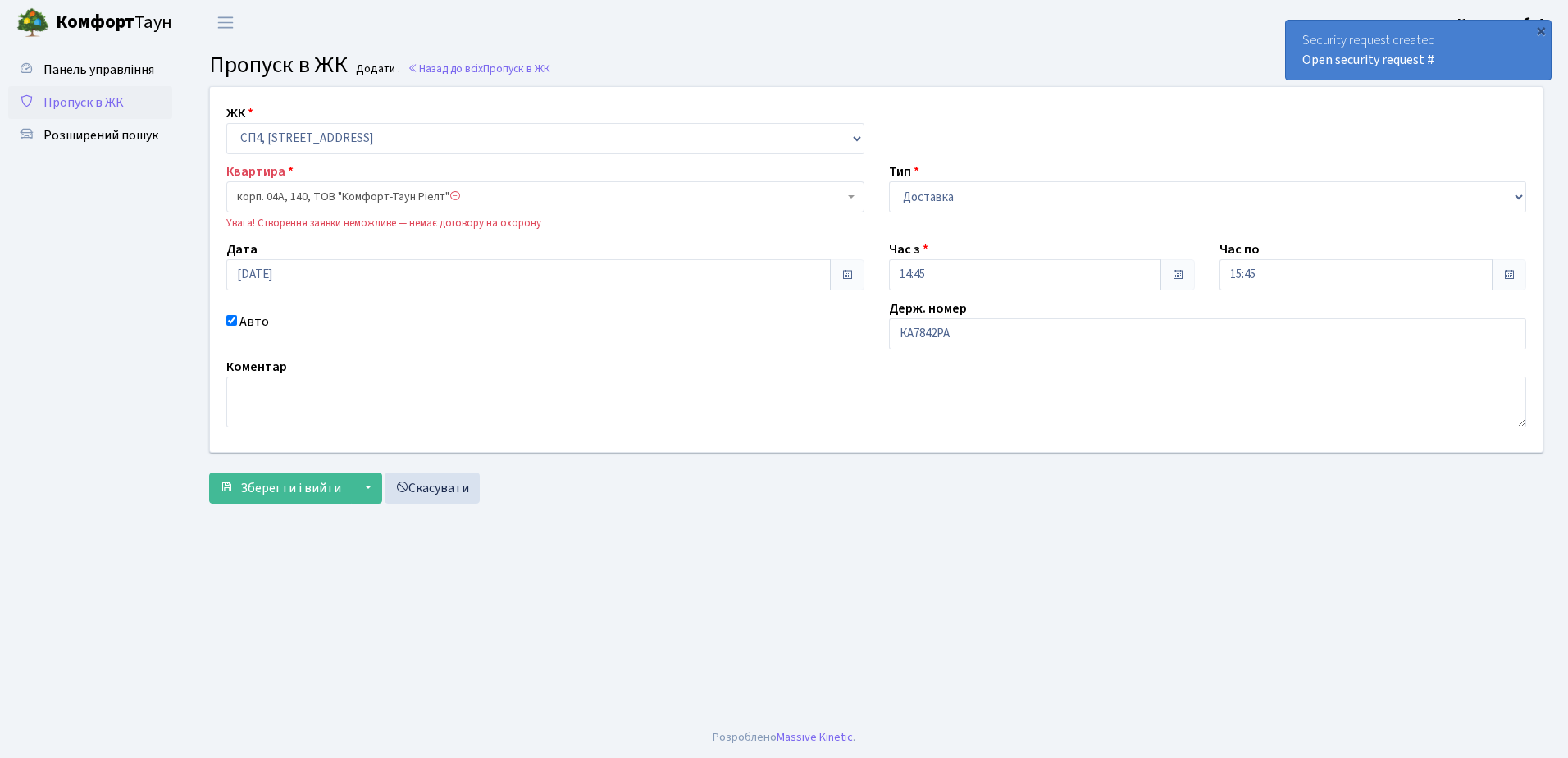
click at [496, 198] on span "корп. 04А, 140, ТОВ "Комфорт-Таун Ріелт"" at bounding box center [541, 197] width 607 height 16
click at [495, 195] on span "корп. 04А, 140, ТОВ "Комфорт-Таун Ріелт"" at bounding box center [541, 197] width 607 height 16
click at [425, 484] on link "Скасувати" at bounding box center [432, 488] width 95 height 31
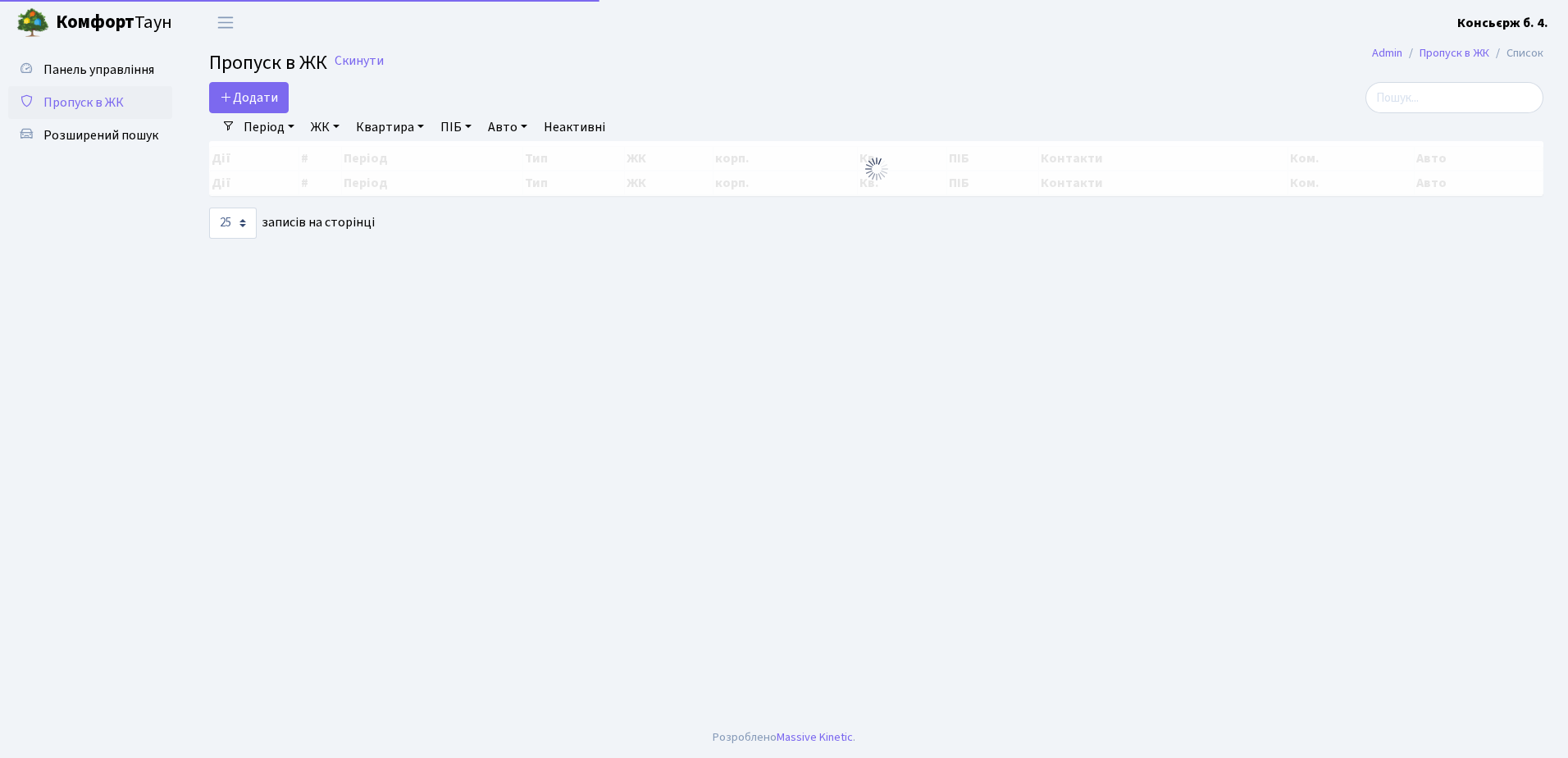
select select "25"
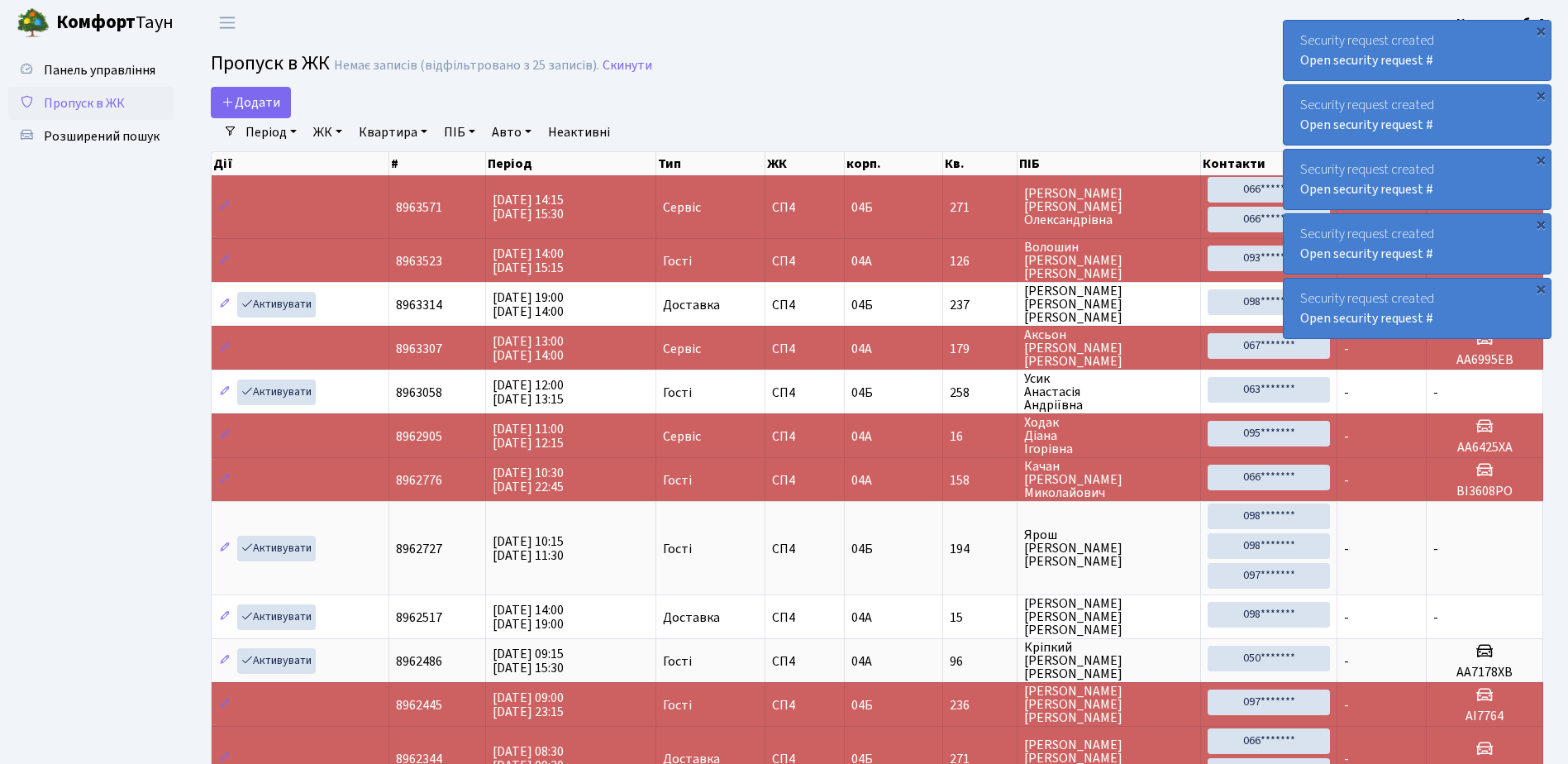
click at [1297, 35] on div "Security request created Open security request #" at bounding box center [1418, 50] width 267 height 60
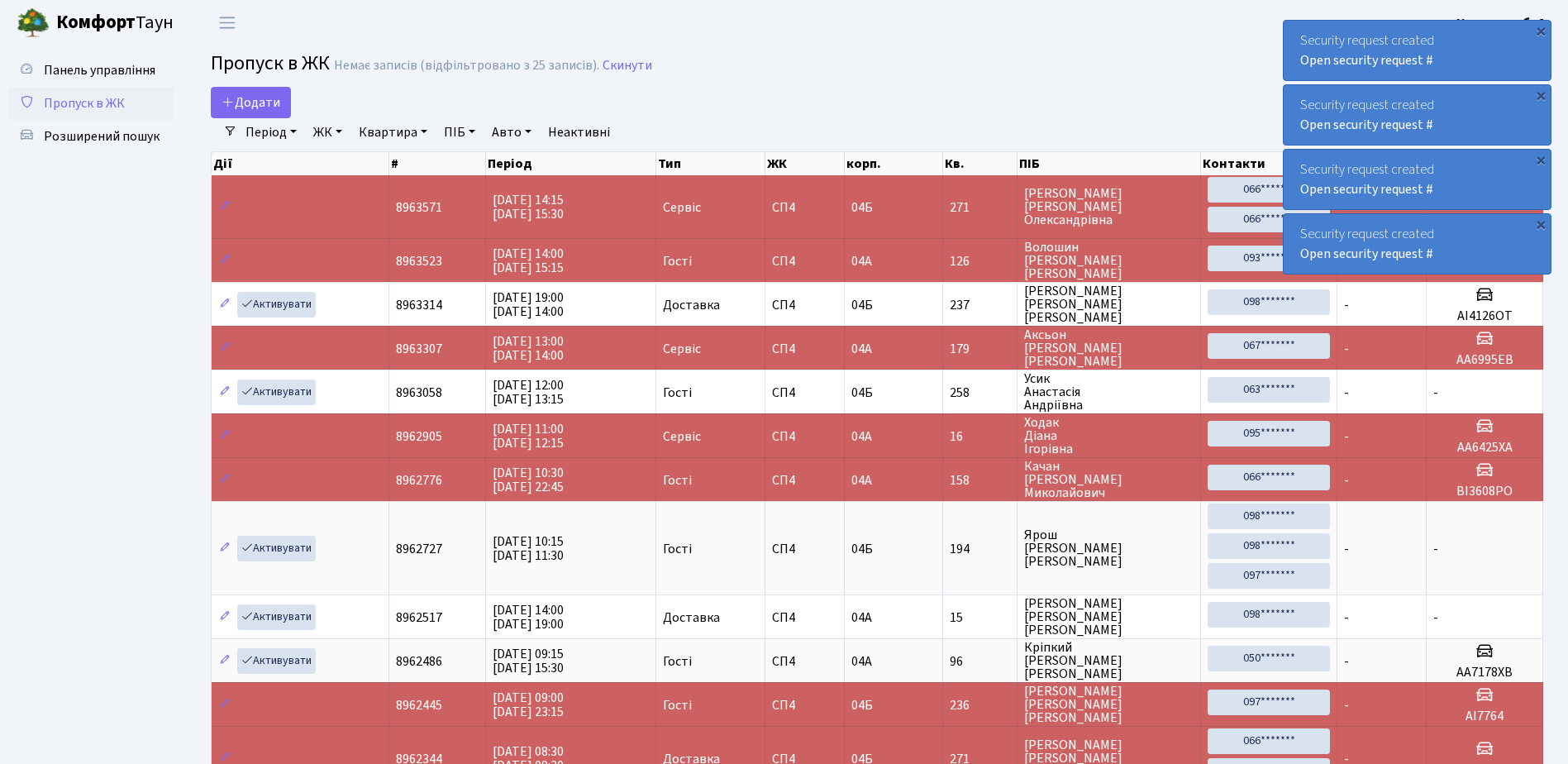
click at [1297, 35] on div "Security request created Open security request #" at bounding box center [1418, 50] width 267 height 60
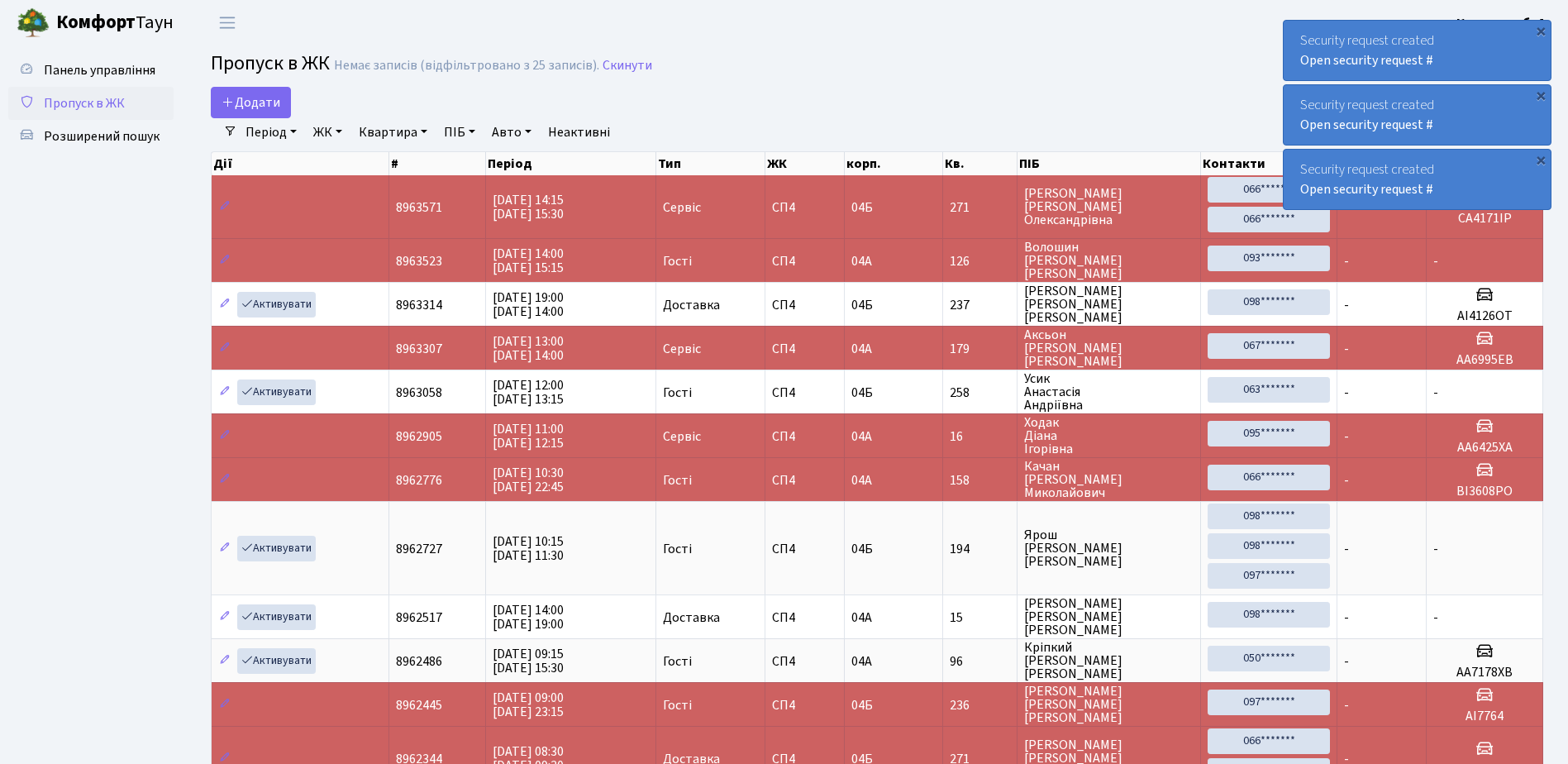
click at [1297, 35] on div "Security request created Open security request #" at bounding box center [1418, 50] width 267 height 60
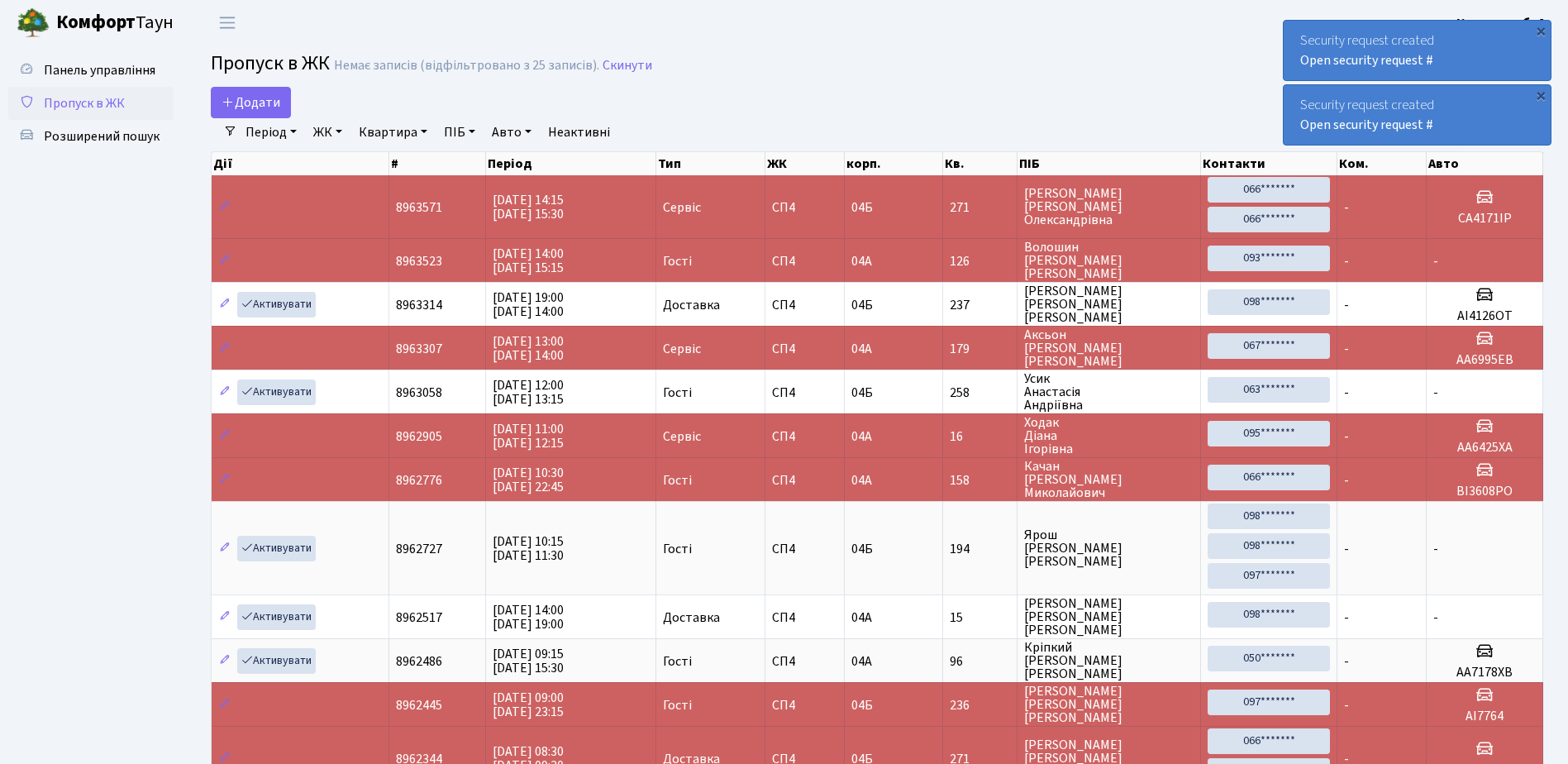
click at [1296, 35] on div "Security request created Open security request #" at bounding box center [1418, 50] width 267 height 60
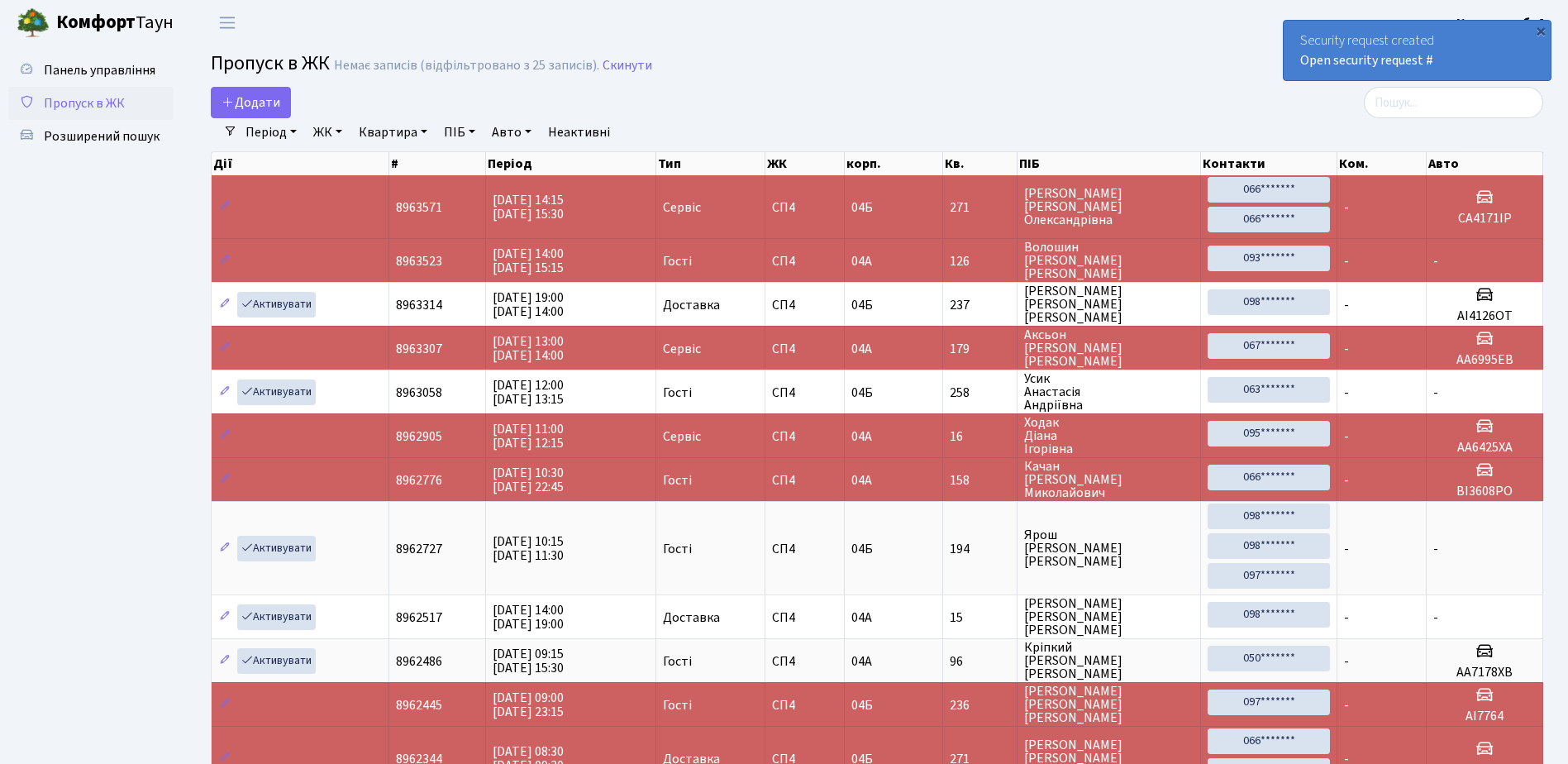
click at [1296, 35] on div "Security request created Open security request #" at bounding box center [1418, 50] width 267 height 60
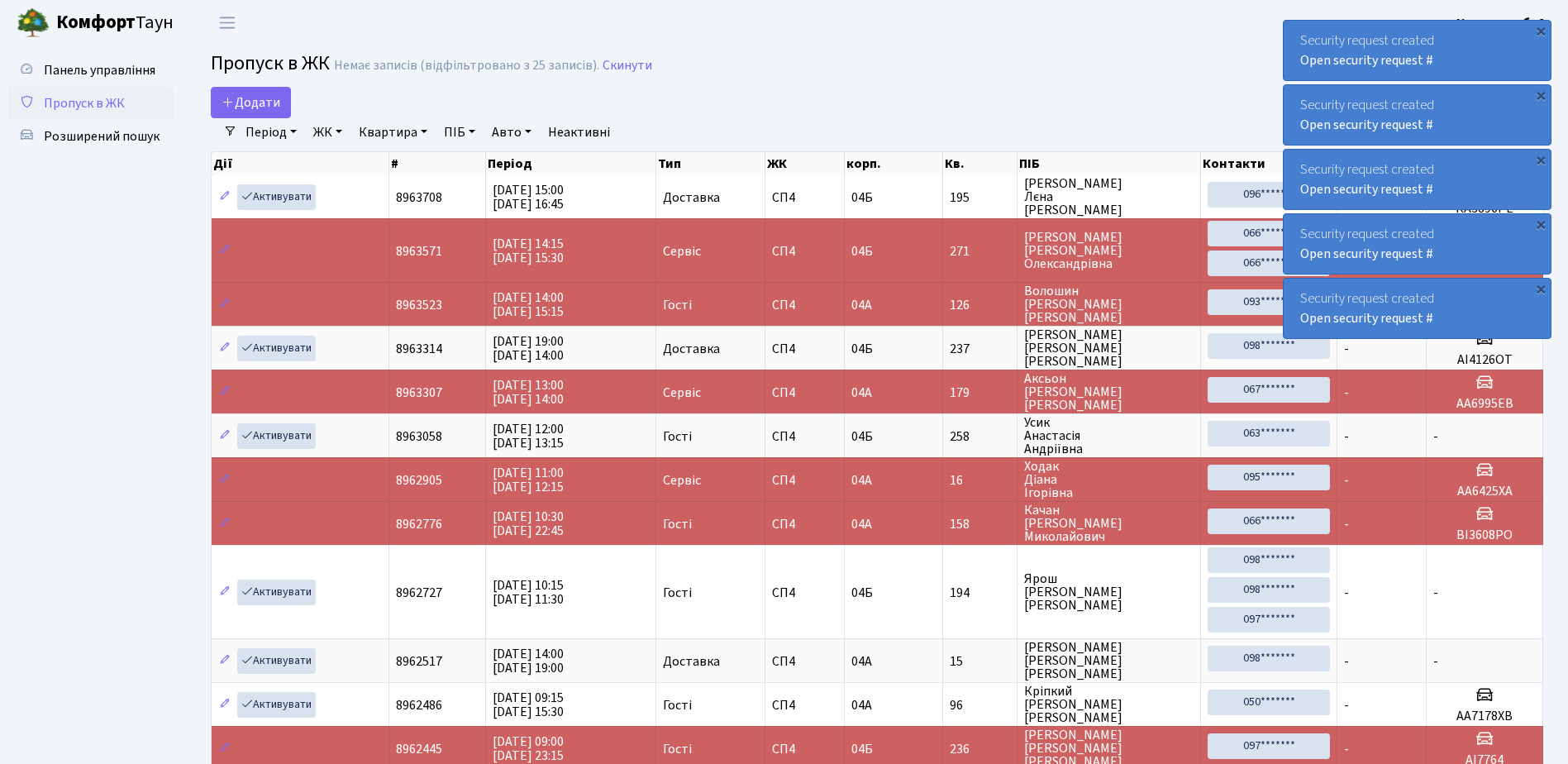
click at [1300, 30] on div "Security request created Open security request #" at bounding box center [1418, 50] width 267 height 60
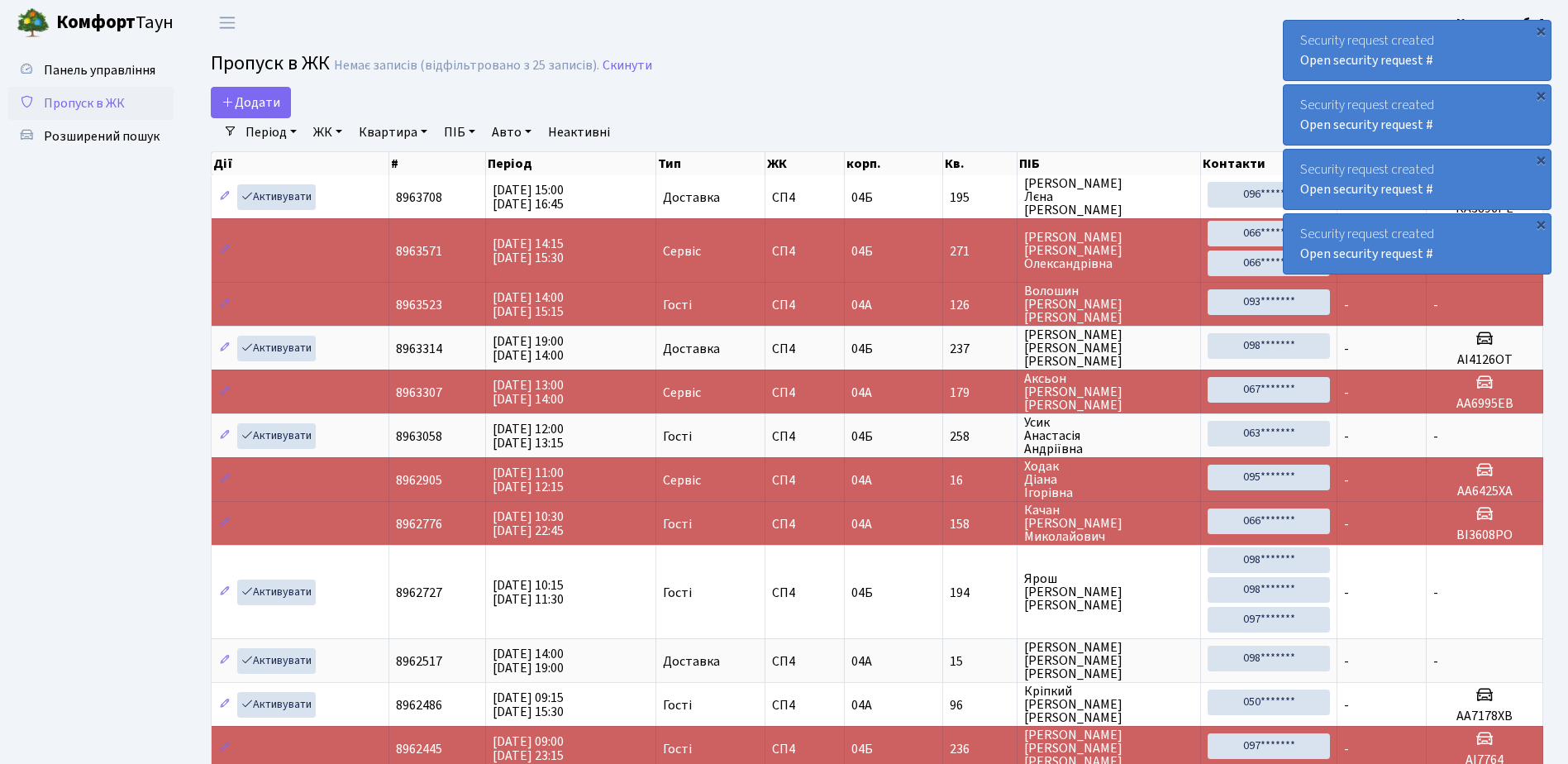
click at [1300, 30] on div "Security request created Open security request #" at bounding box center [1418, 50] width 267 height 60
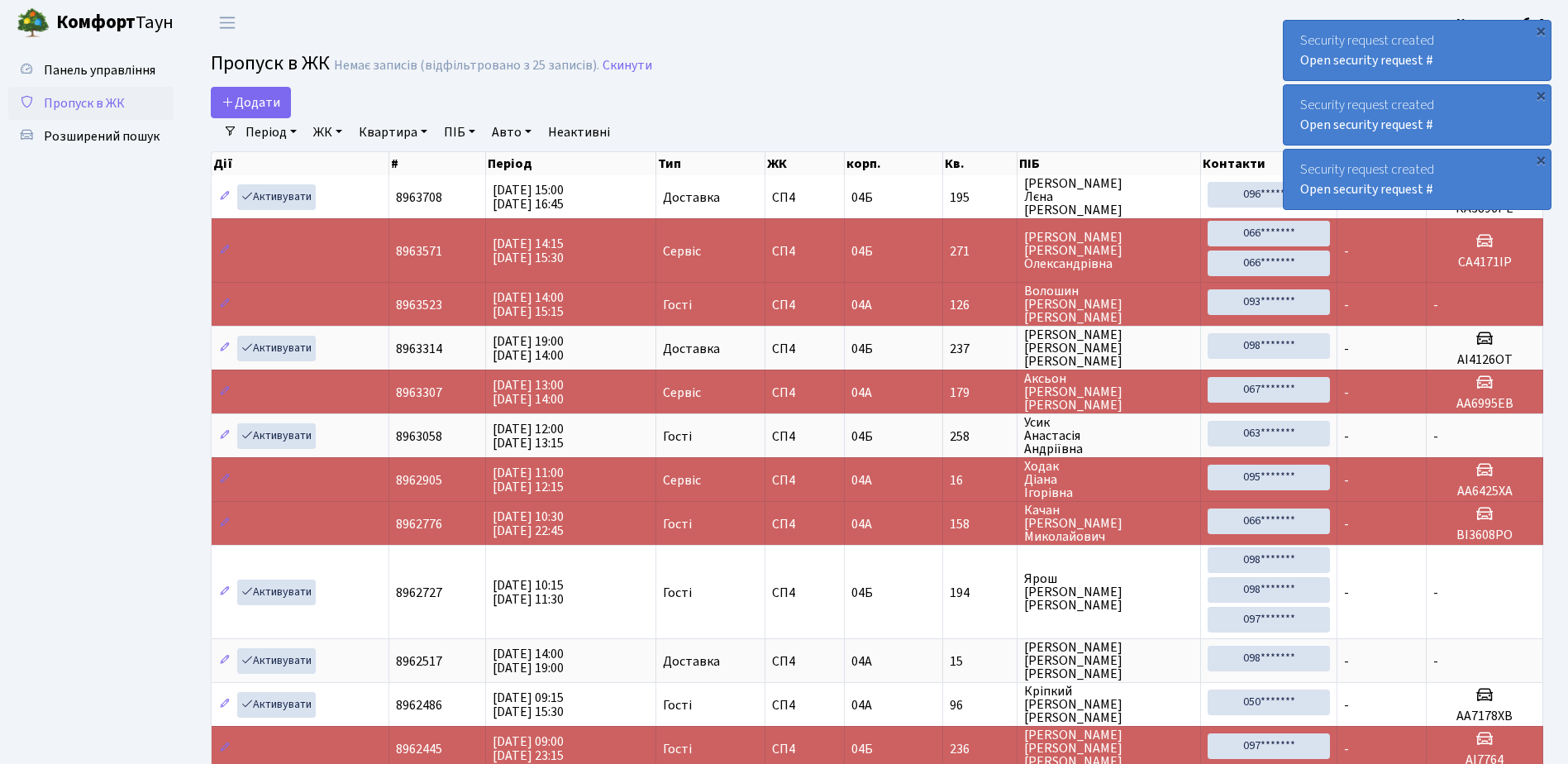
click at [1300, 30] on div "Security request created Open security request #" at bounding box center [1418, 50] width 267 height 60
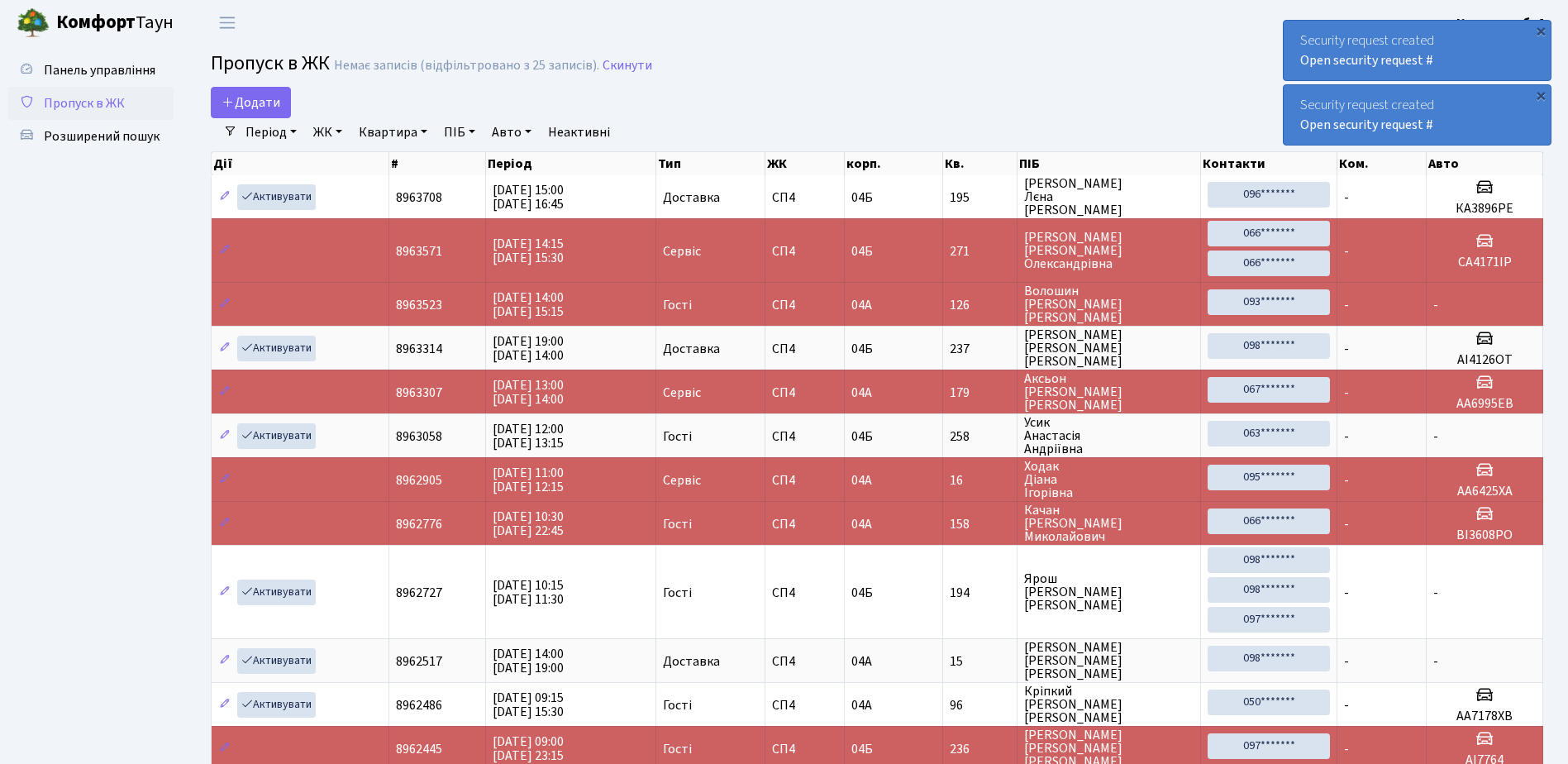
click at [1300, 30] on div "Security request created Open security request #" at bounding box center [1418, 50] width 267 height 60
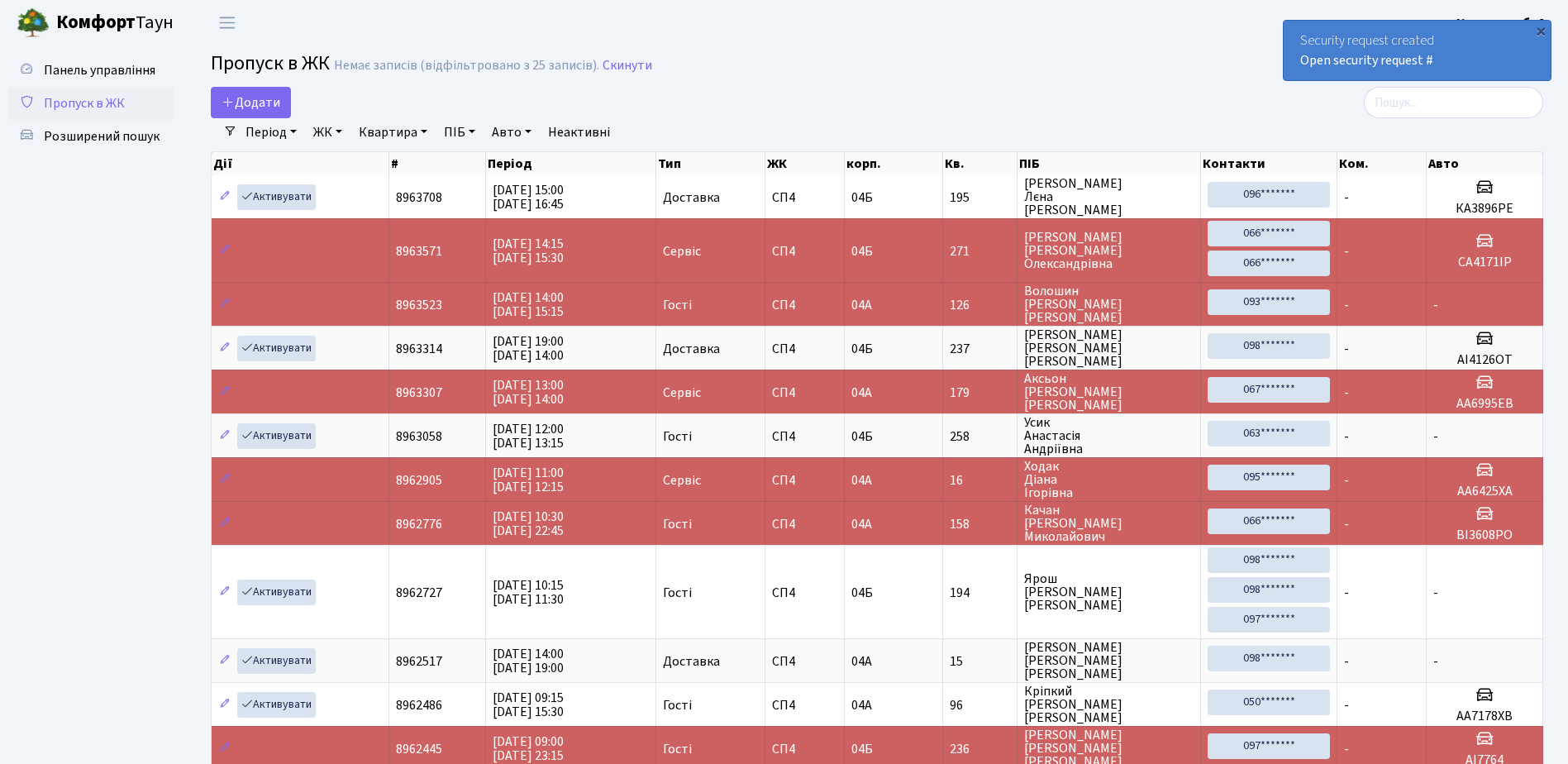
click at [1301, 30] on div "Security request created Open security request #" at bounding box center [1418, 50] width 267 height 60
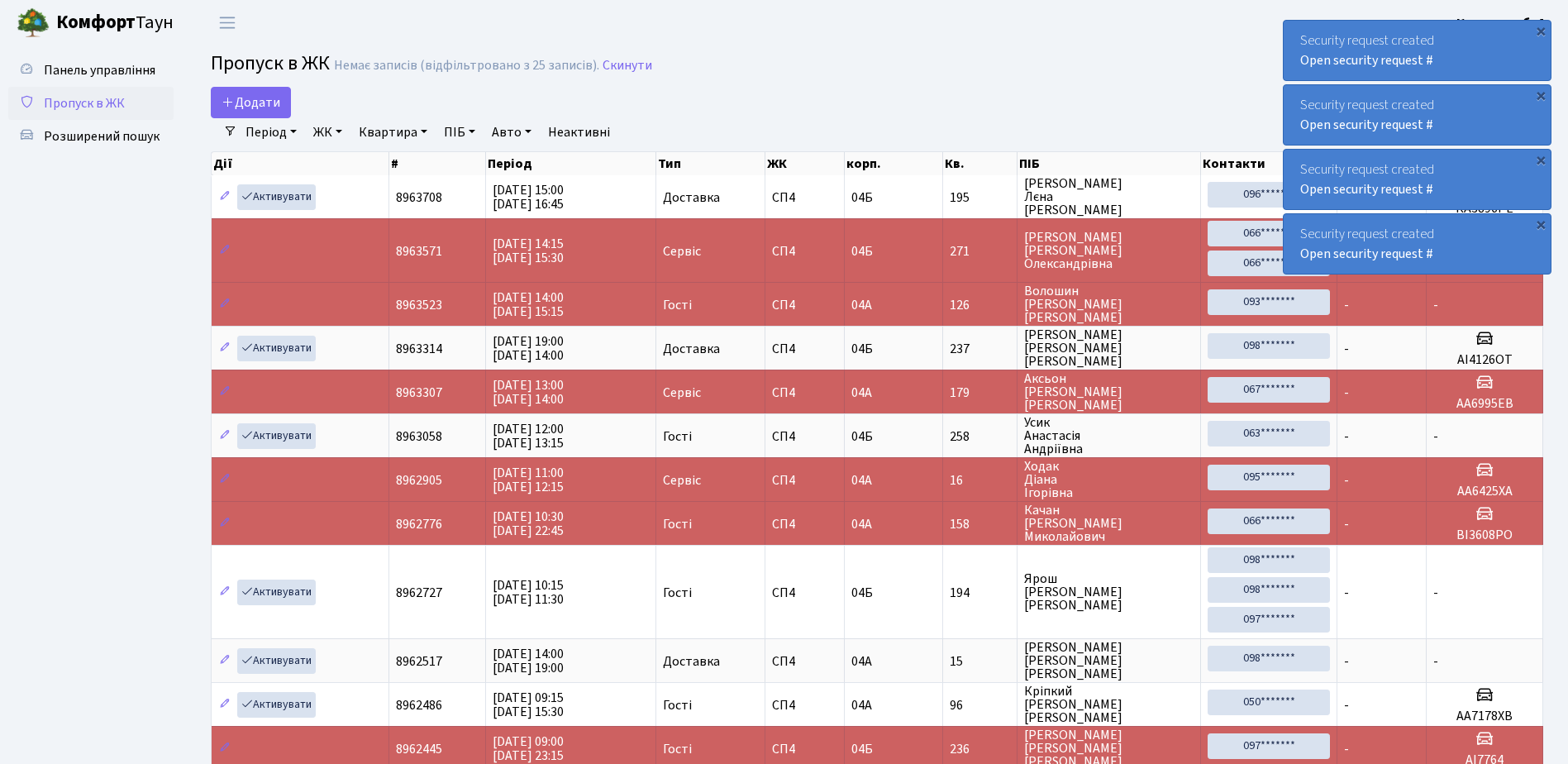
click at [1324, 38] on div "Security request created Open security request #" at bounding box center [1418, 50] width 267 height 60
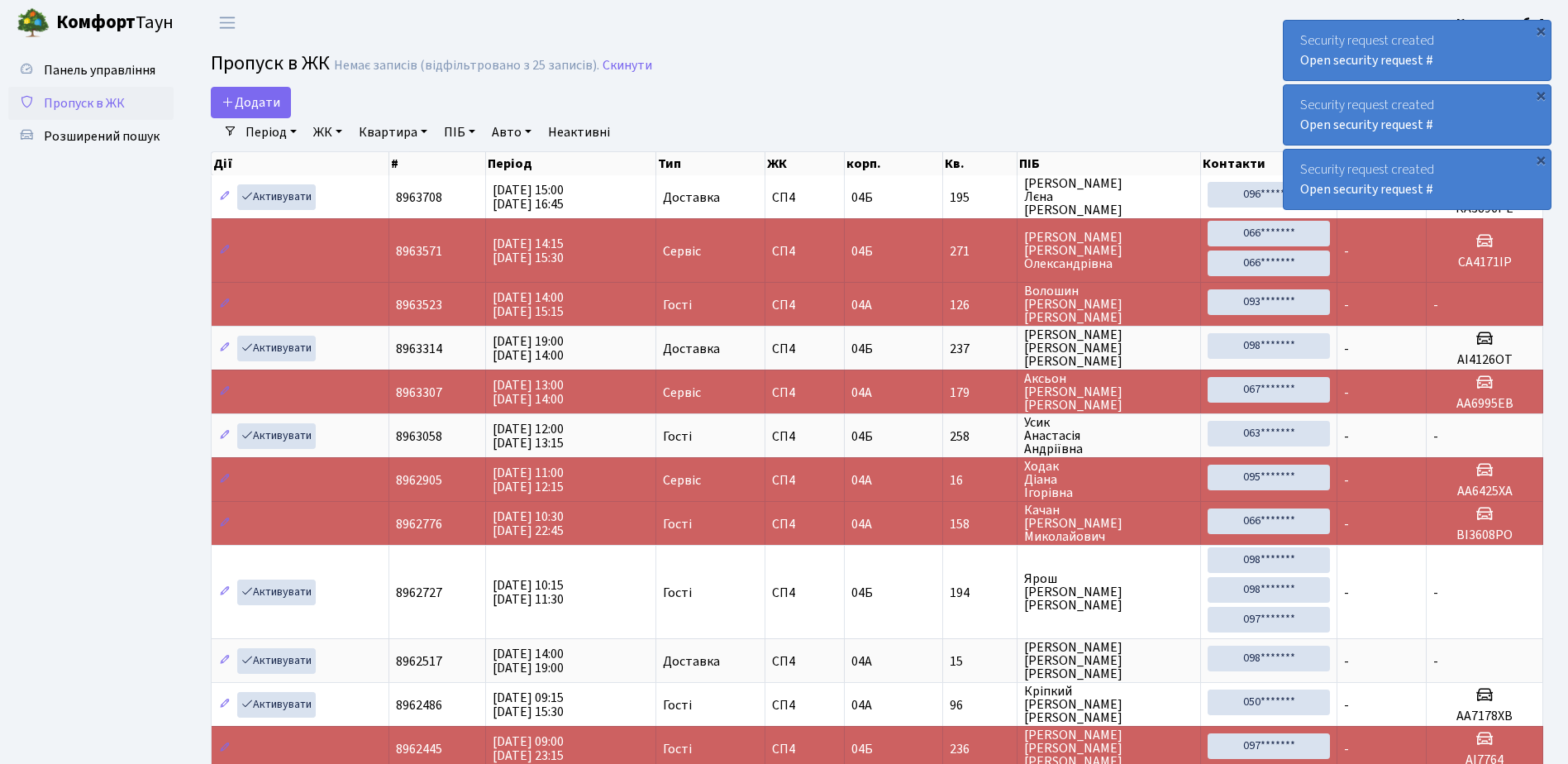
click at [1324, 38] on div "Security request created Open security request #" at bounding box center [1418, 50] width 267 height 60
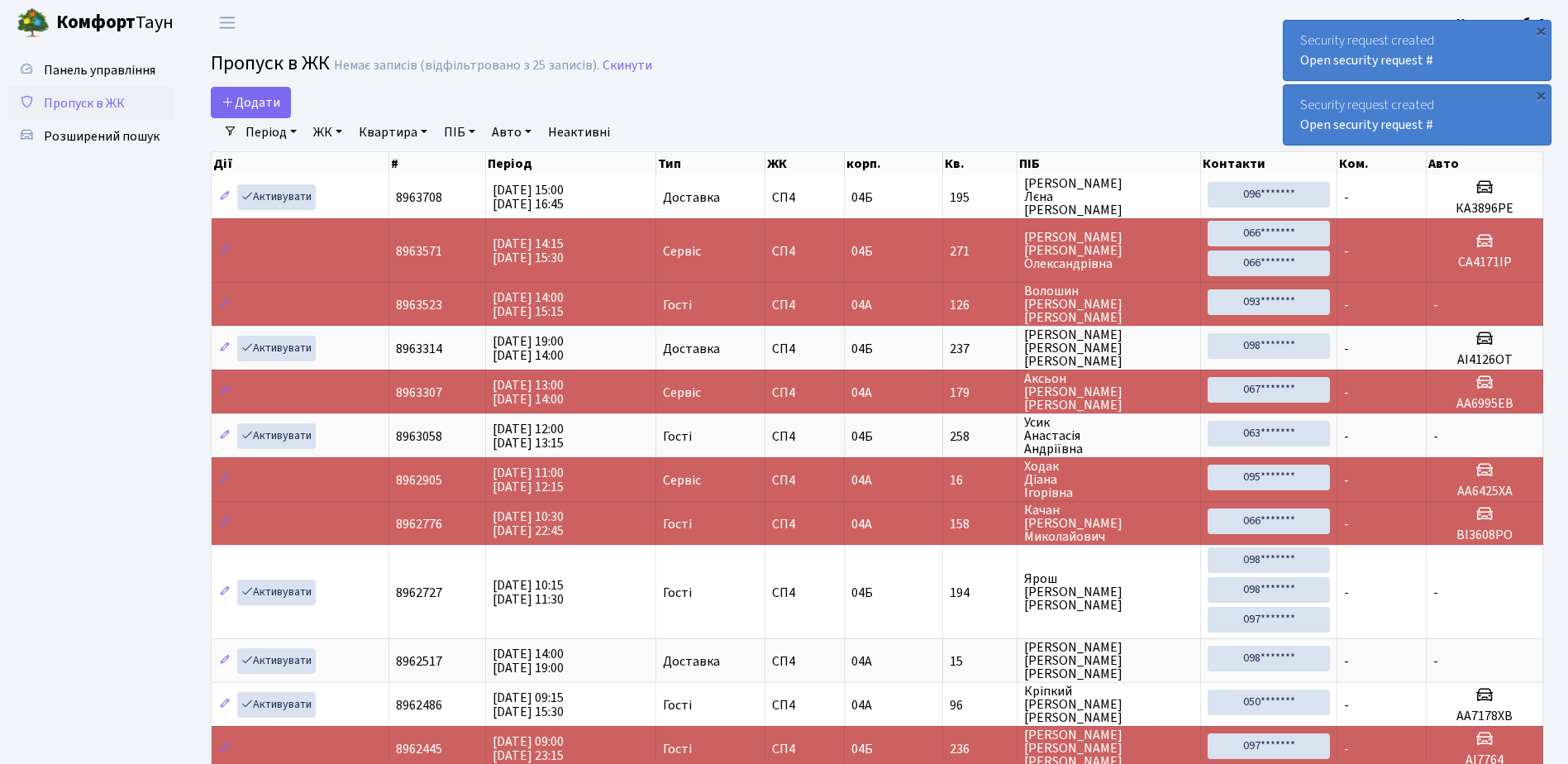
click at [1324, 38] on div "Security request created Open security request #" at bounding box center [1418, 50] width 267 height 60
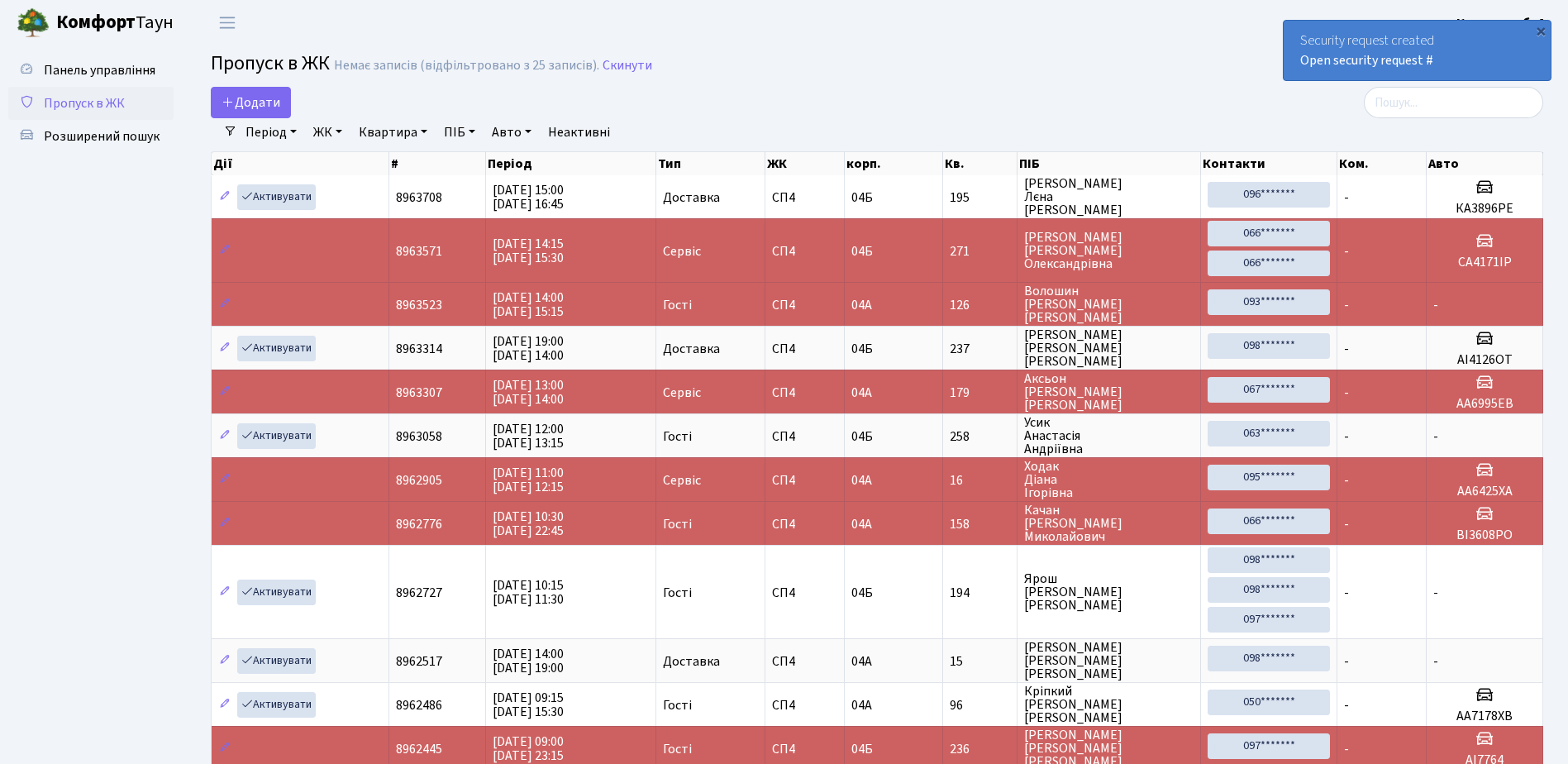
click at [1324, 38] on div "Security request created Open security request #" at bounding box center [1418, 50] width 267 height 60
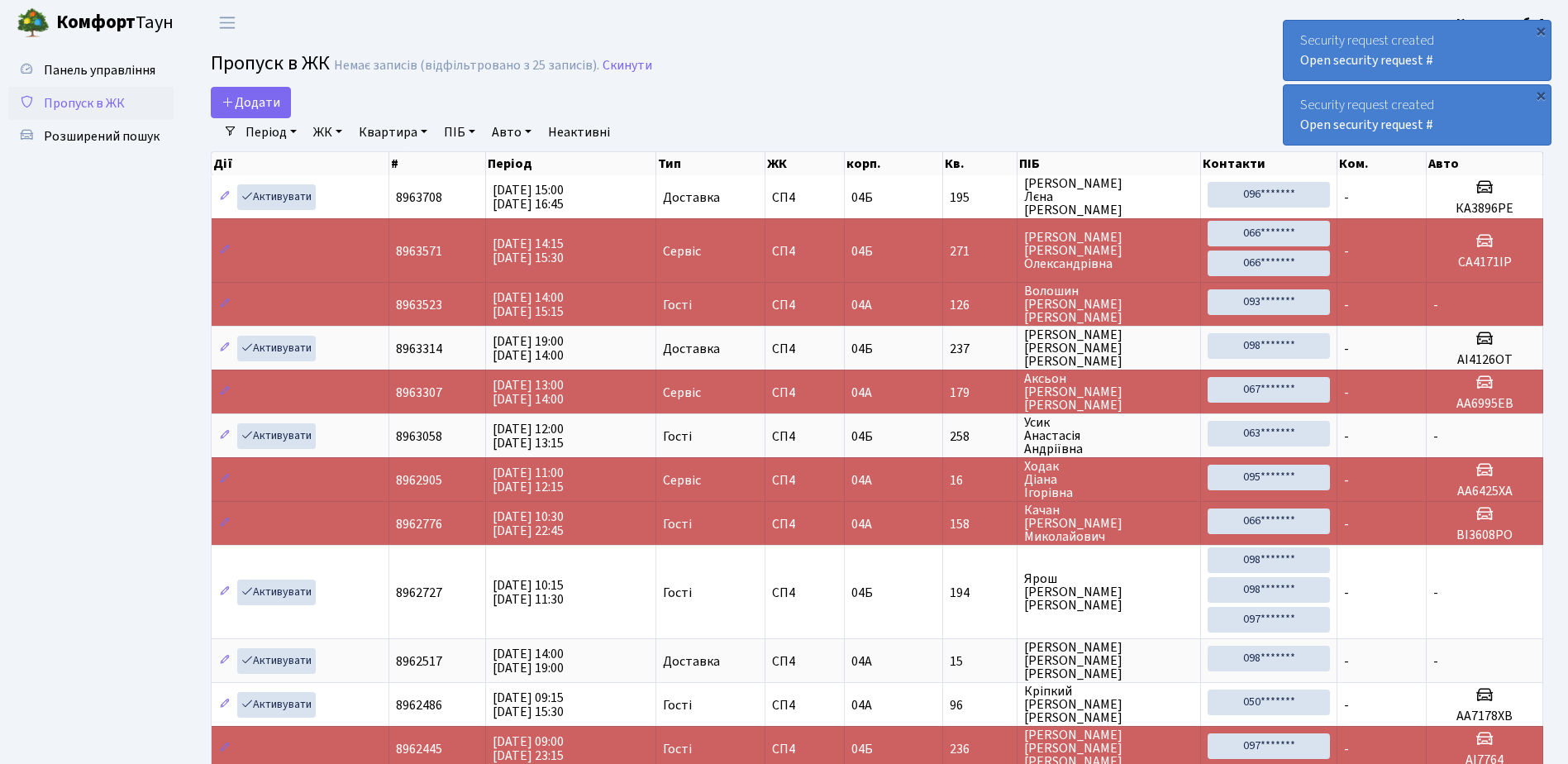
click at [1303, 34] on div "Security request created Open security request #" at bounding box center [1418, 50] width 267 height 60
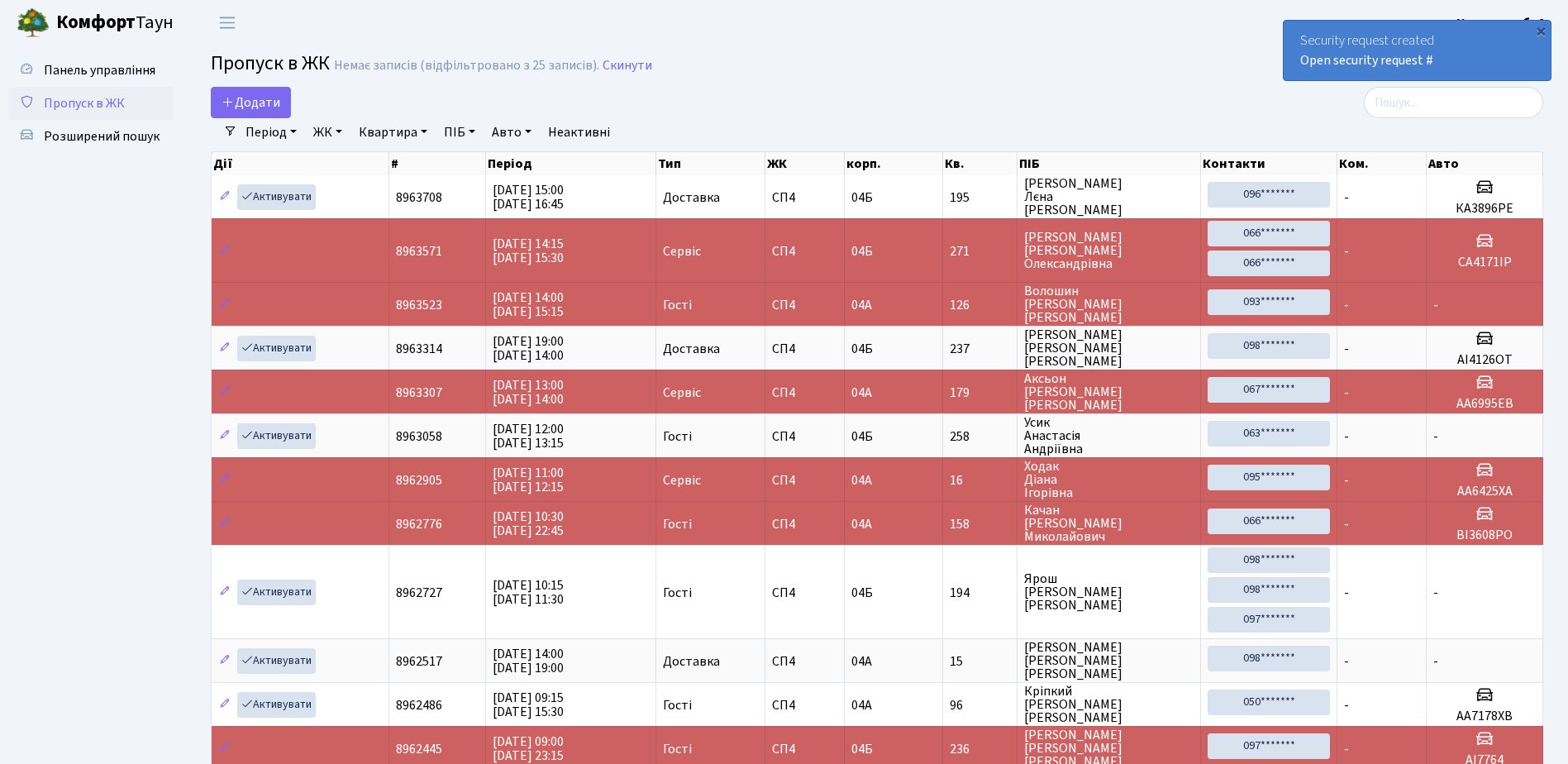
click at [1303, 34] on div "Security request created Open security request #" at bounding box center [1418, 50] width 267 height 60
click at [1305, 34] on div "Security request created Open security request #" at bounding box center [1418, 50] width 267 height 60
click at [1301, 32] on div "Security request created Open security request #" at bounding box center [1418, 50] width 267 height 60
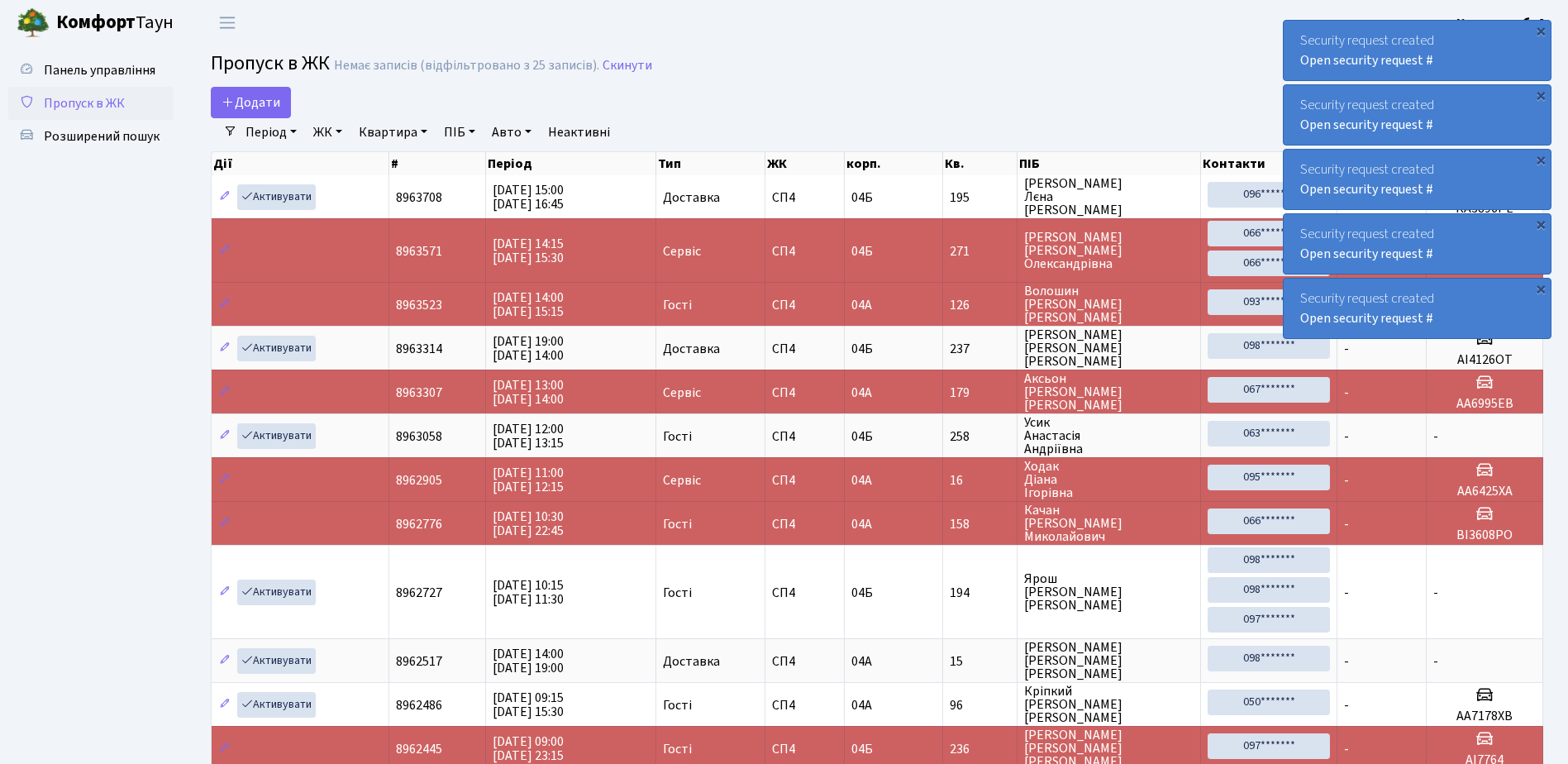
click at [1303, 29] on div "Security request created Open security request #" at bounding box center [1418, 50] width 267 height 60
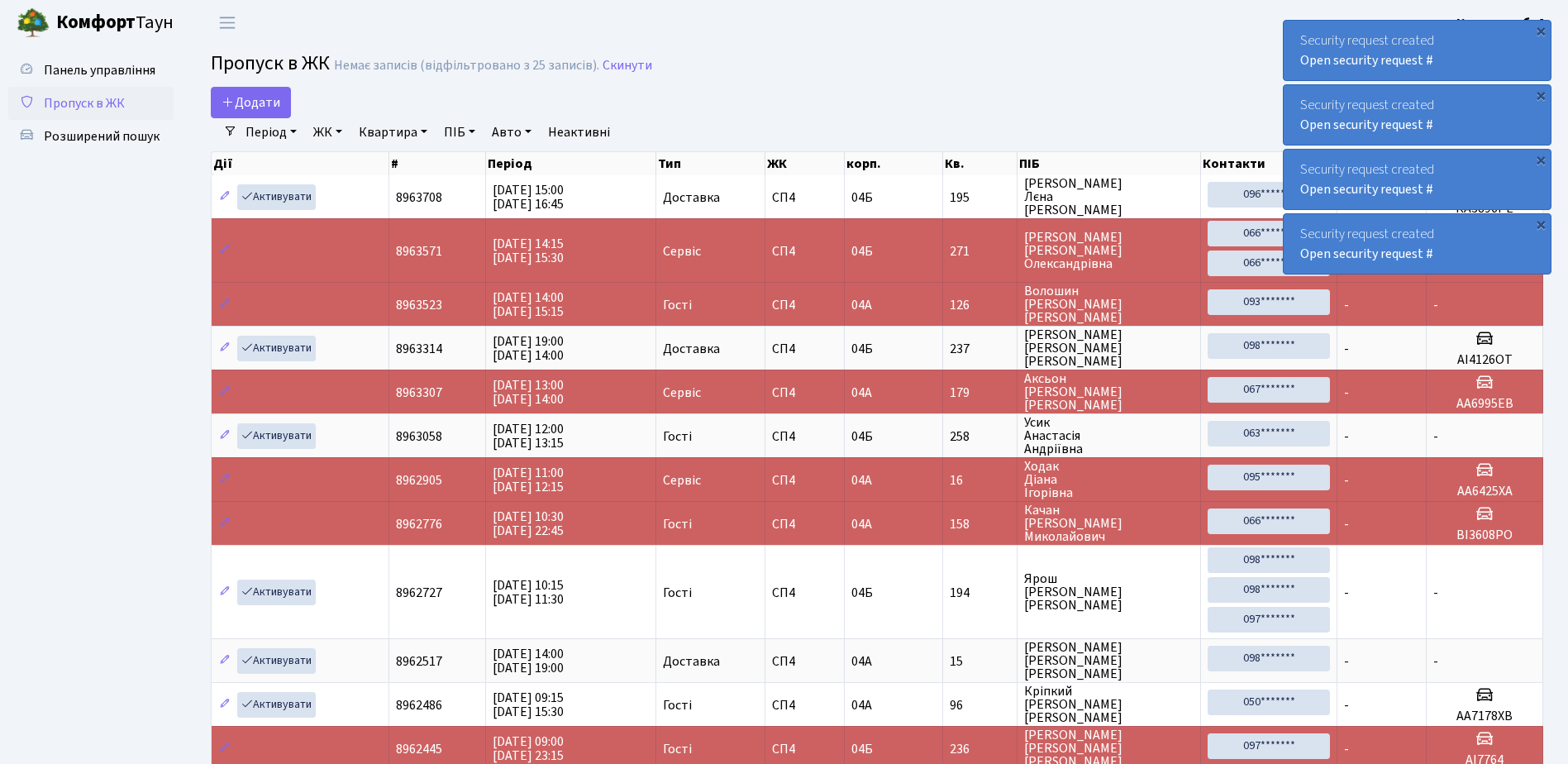
click at [1303, 29] on div "Security request created Open security request #" at bounding box center [1418, 50] width 267 height 60
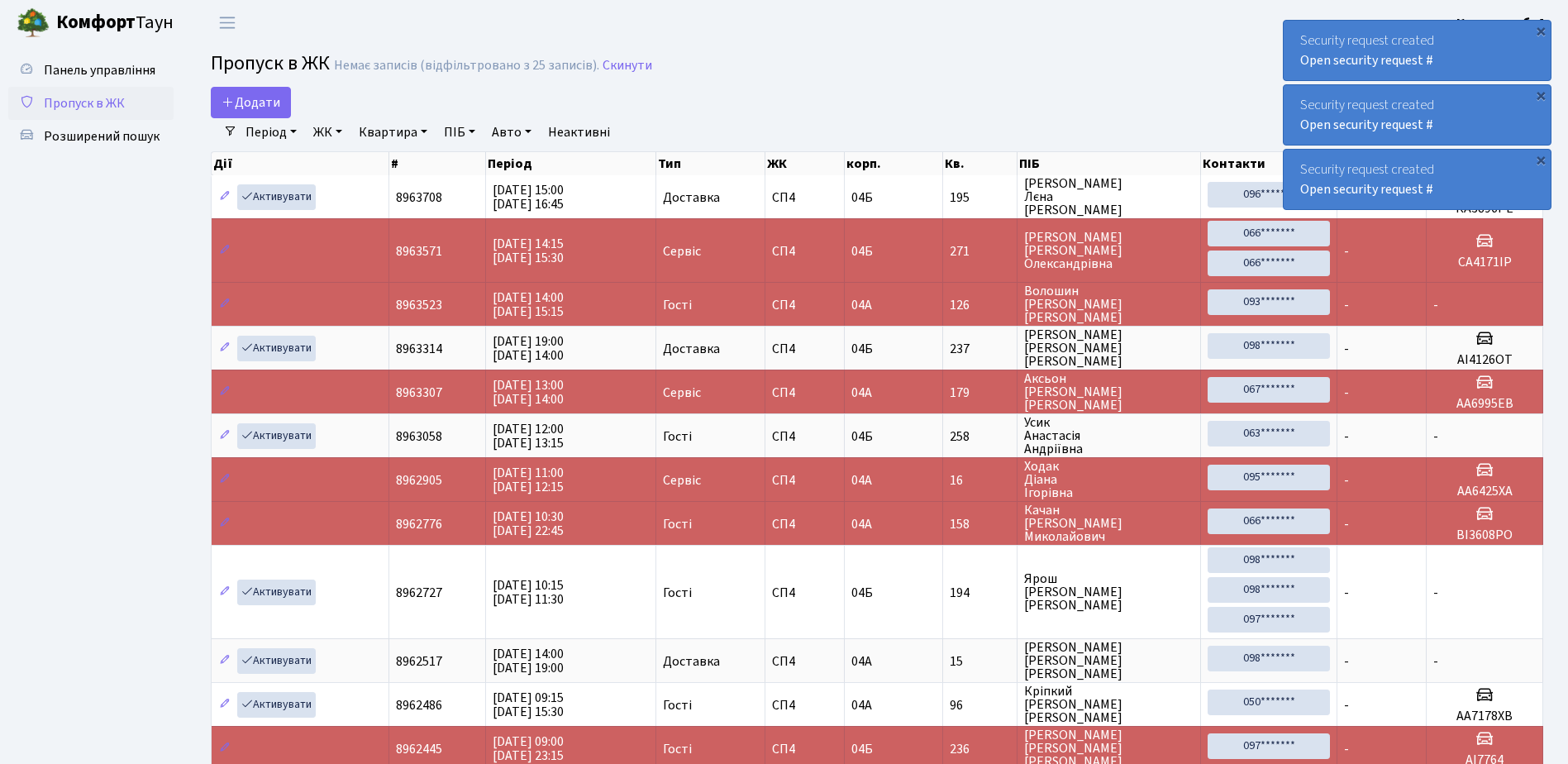
click at [1303, 29] on div "Security request created Open security request #" at bounding box center [1418, 50] width 267 height 60
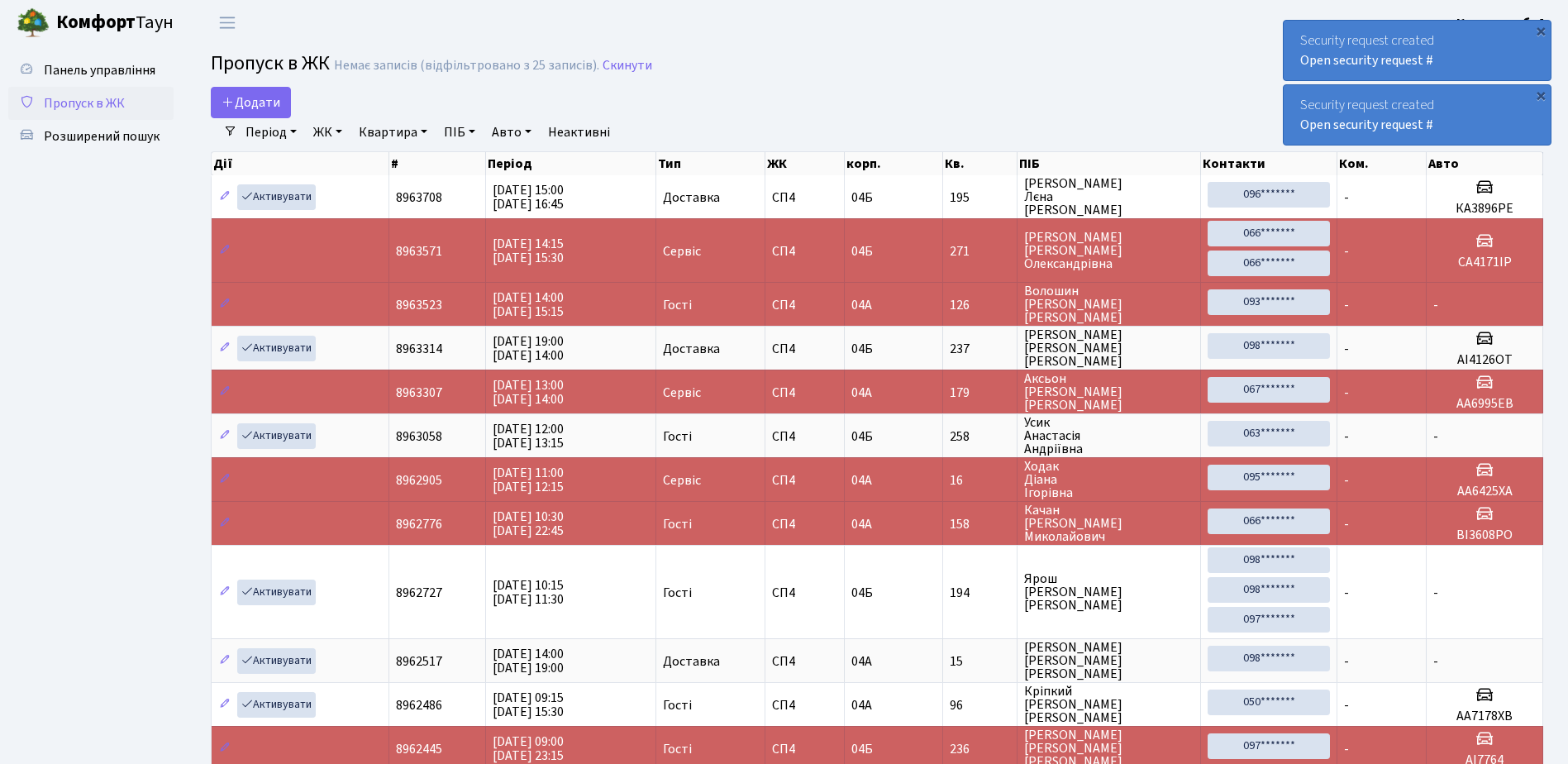
click at [1303, 29] on div "Security request created Open security request #" at bounding box center [1418, 50] width 267 height 60
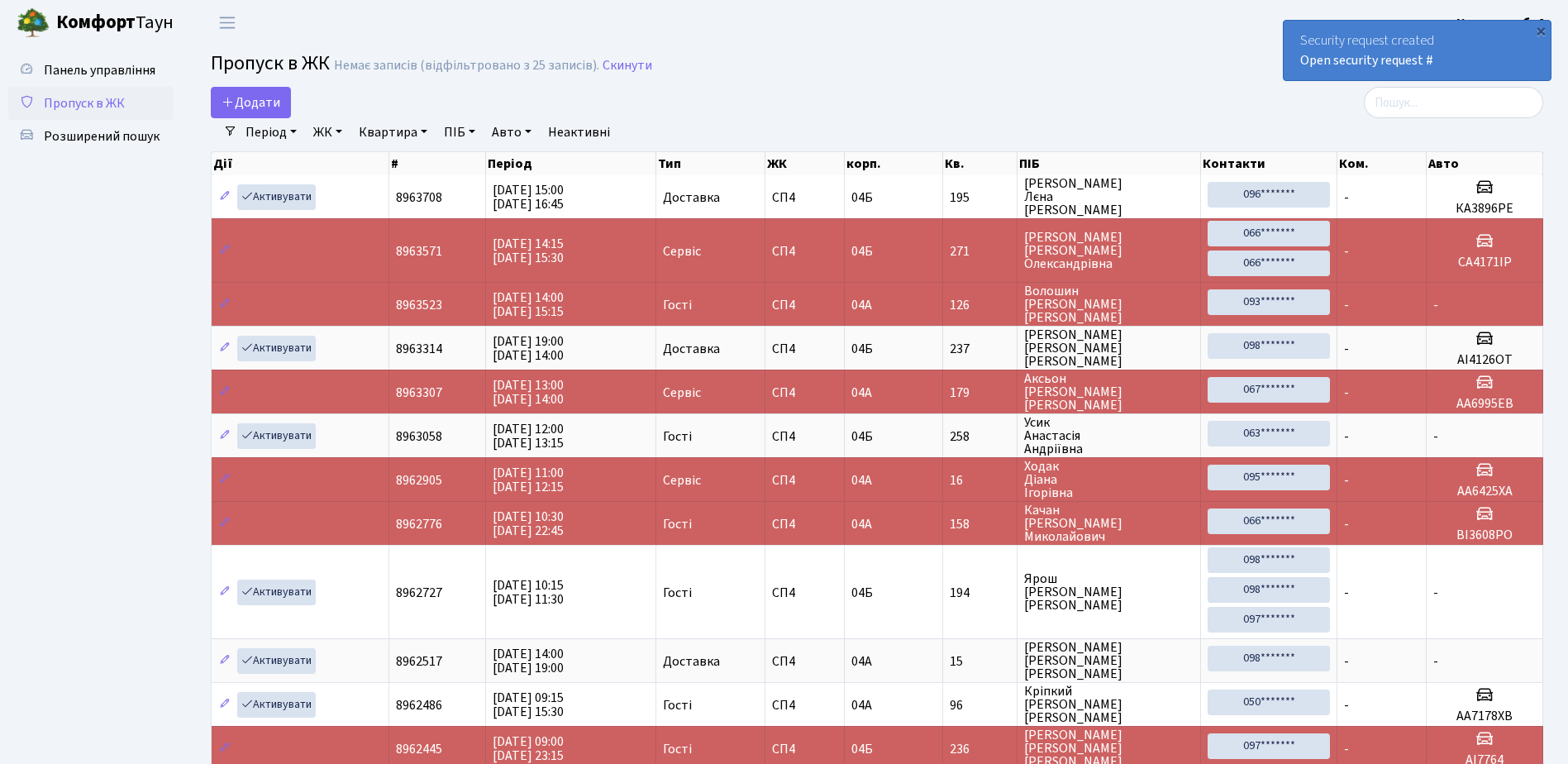
click at [1303, 29] on div "Security request created Open security request #" at bounding box center [1418, 50] width 267 height 60
